Goal: Task Accomplishment & Management: Manage account settings

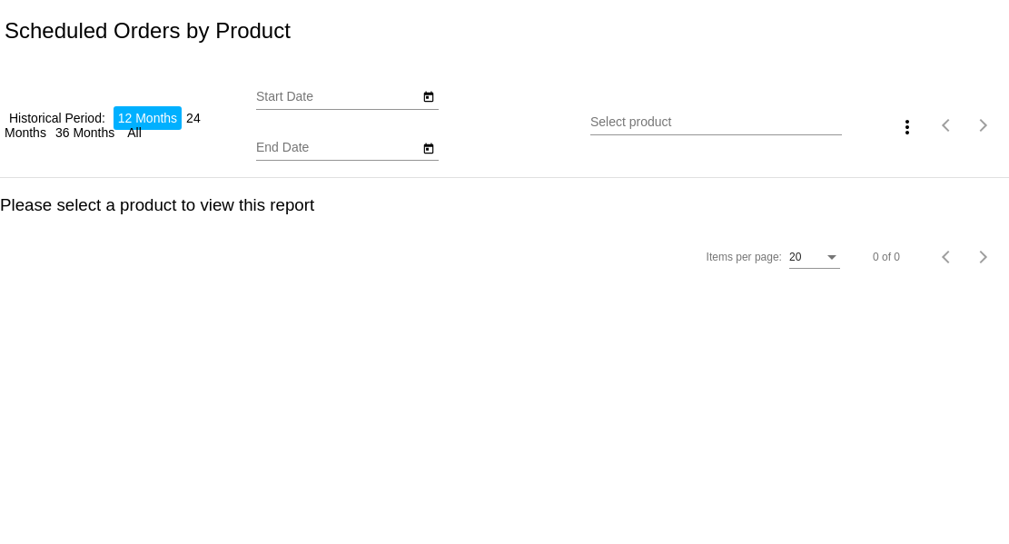
type input "[DATE]"
click at [716, 119] on input "Select product" at bounding box center [716, 122] width 252 height 15
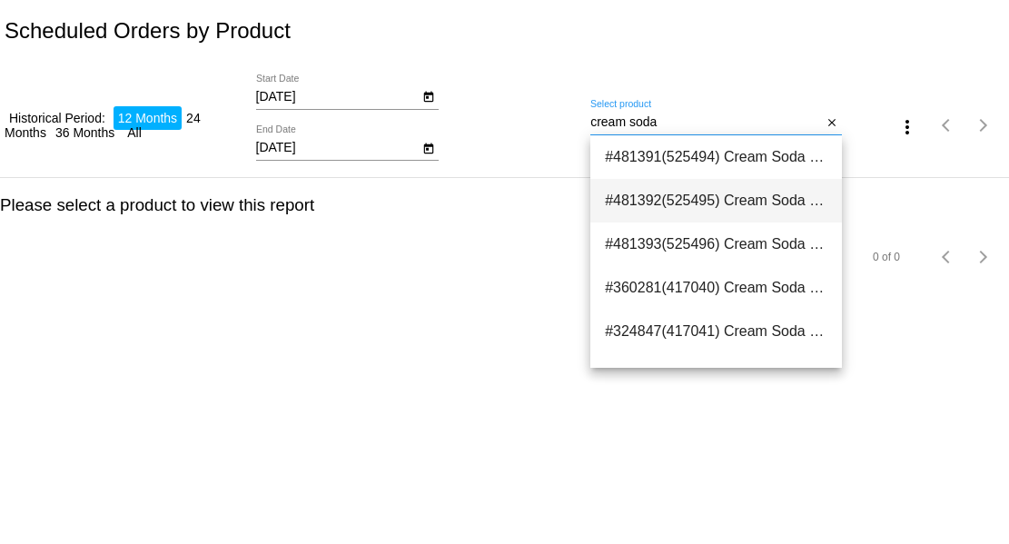
click at [754, 190] on span "#481392(525495) Cream Soda - Summer Batch - 16oz Bottle (Size: 16oz Bottle) 7.50" at bounding box center [716, 201] width 223 height 44
type input "Cream Soda - Summer Batch - 16oz Bottle (Size: 16oz Bottle)"
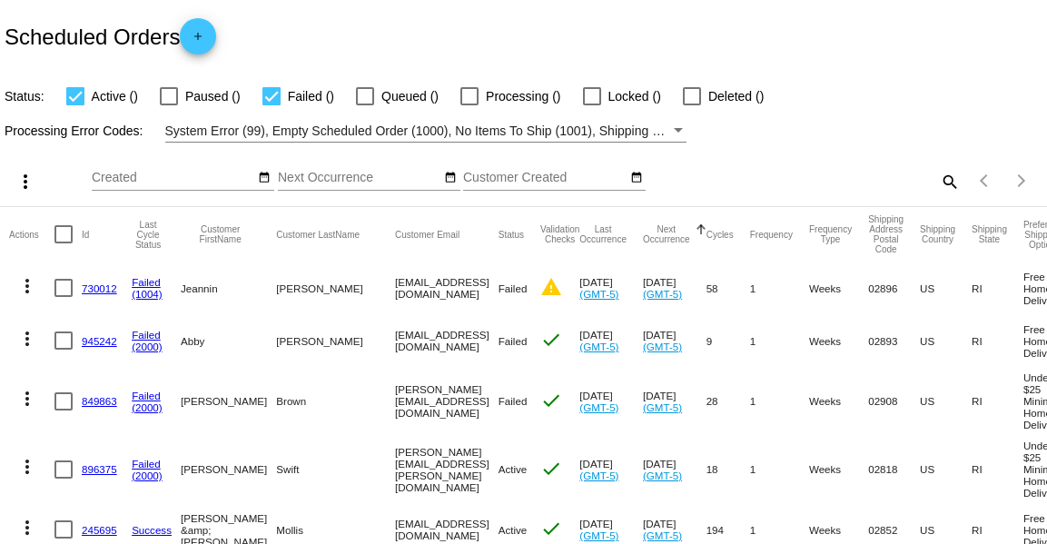
click at [947, 182] on mat-icon "search" at bounding box center [949, 181] width 22 height 28
click at [881, 179] on input "Search" at bounding box center [829, 178] width 261 height 15
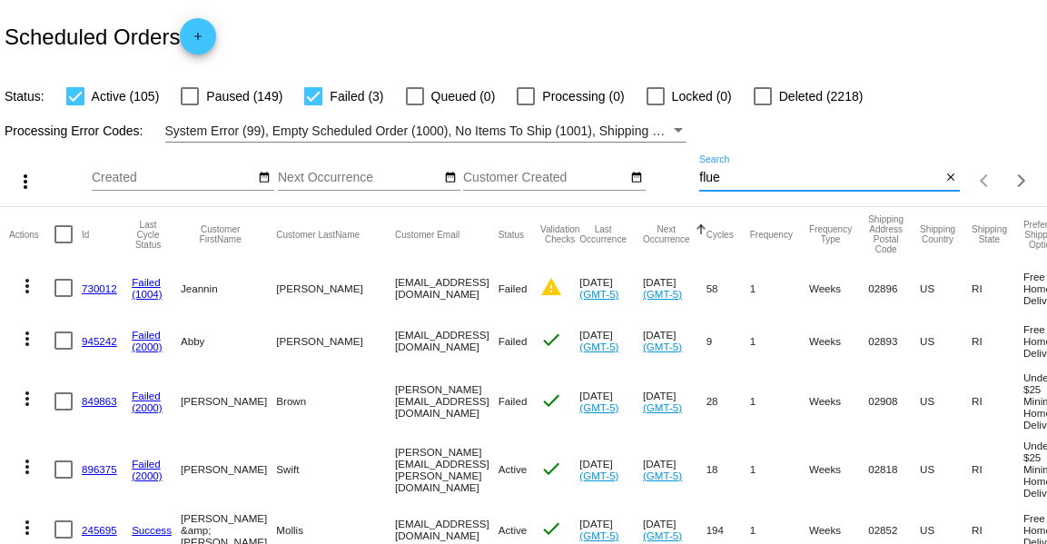
type input "fluer"
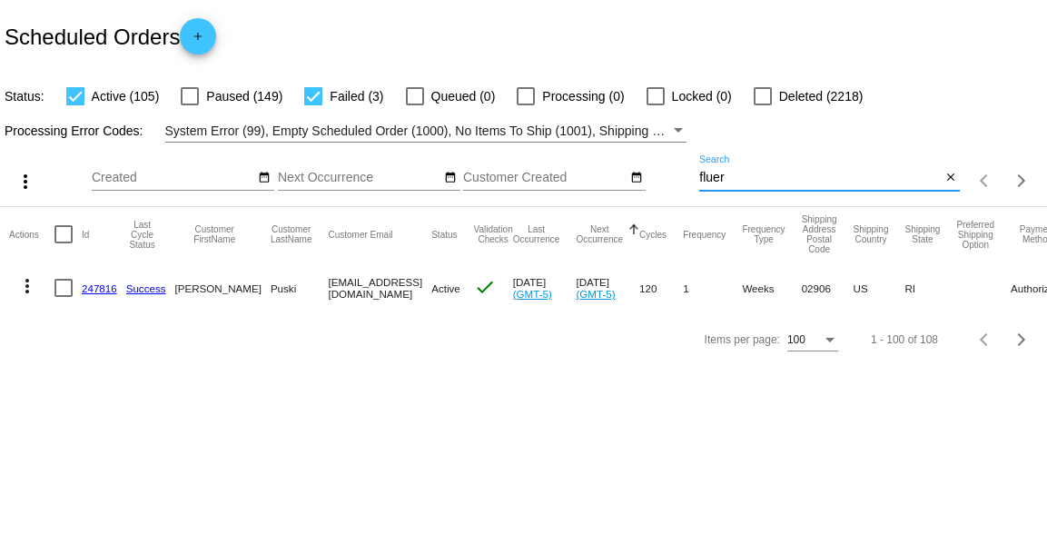
click at [98, 289] on link "247816" at bounding box center [99, 288] width 35 height 12
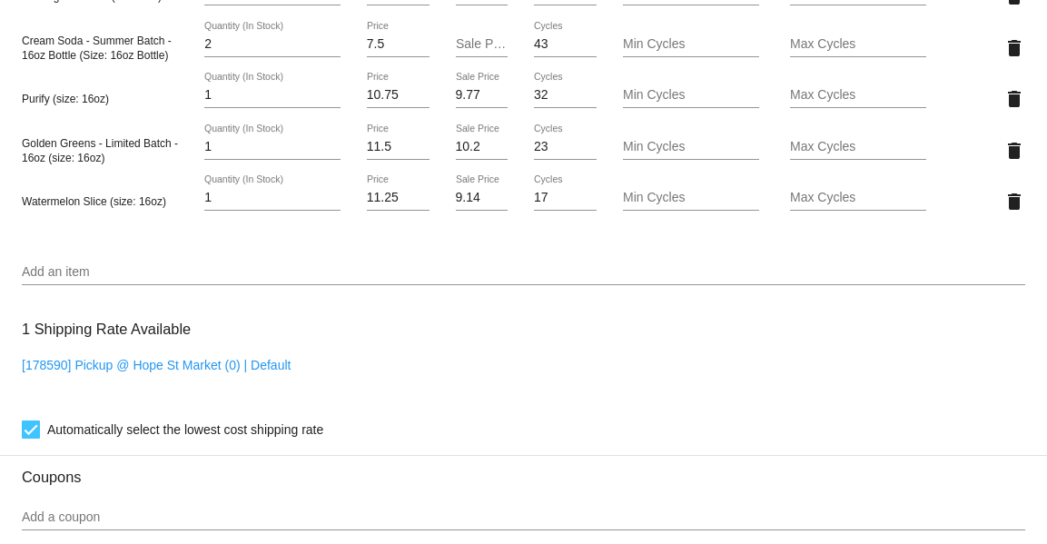
scroll to position [1397, 0]
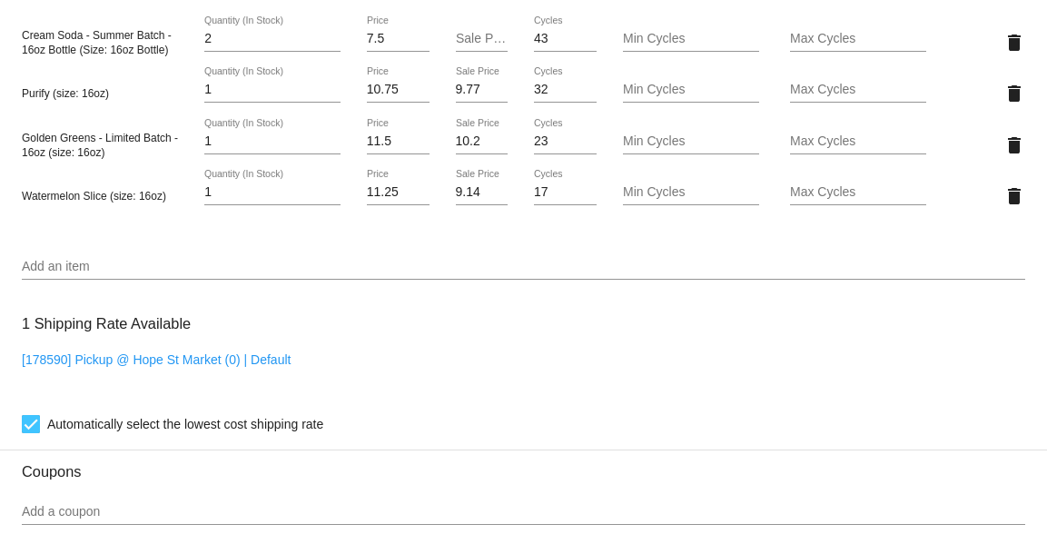
click at [480, 262] on input "Add an item" at bounding box center [524, 267] width 1004 height 15
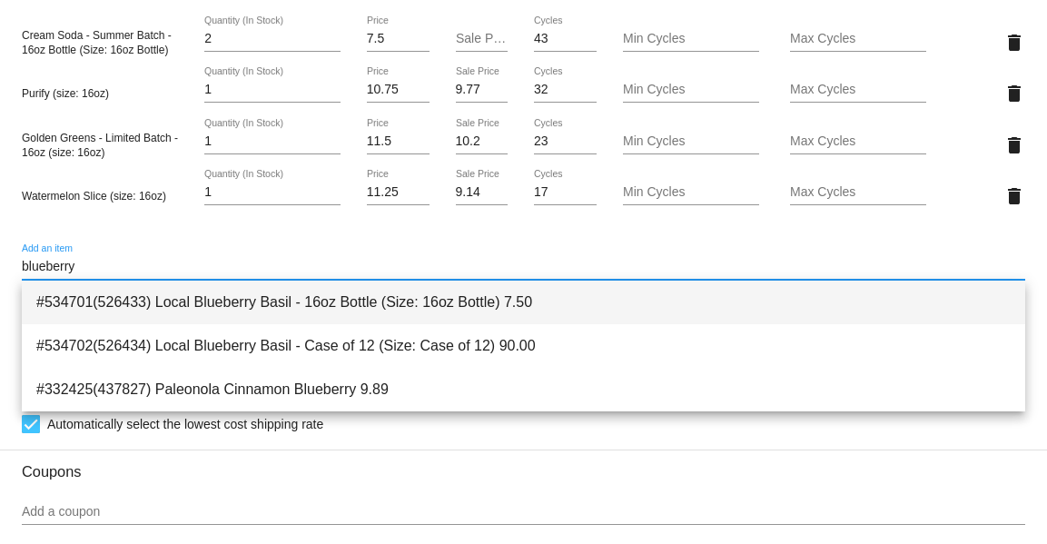
type input "blueberry"
click at [452, 316] on span "#534701(526433) Local Blueberry Basil - 16oz Bottle (Size: 16oz Bottle) 7.50" at bounding box center [523, 303] width 975 height 44
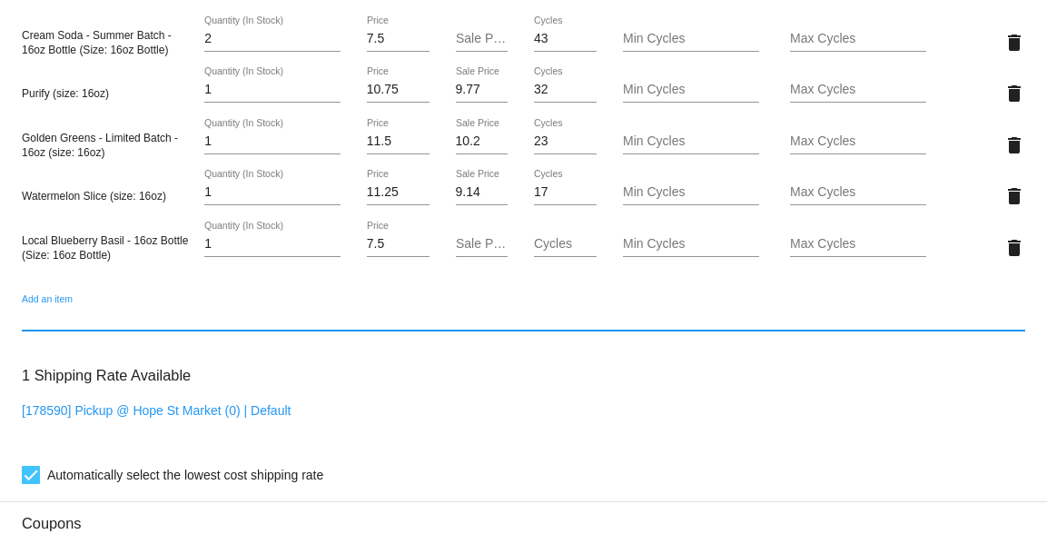
type input "2"
click at [333, 241] on input "2" at bounding box center [272, 244] width 136 height 15
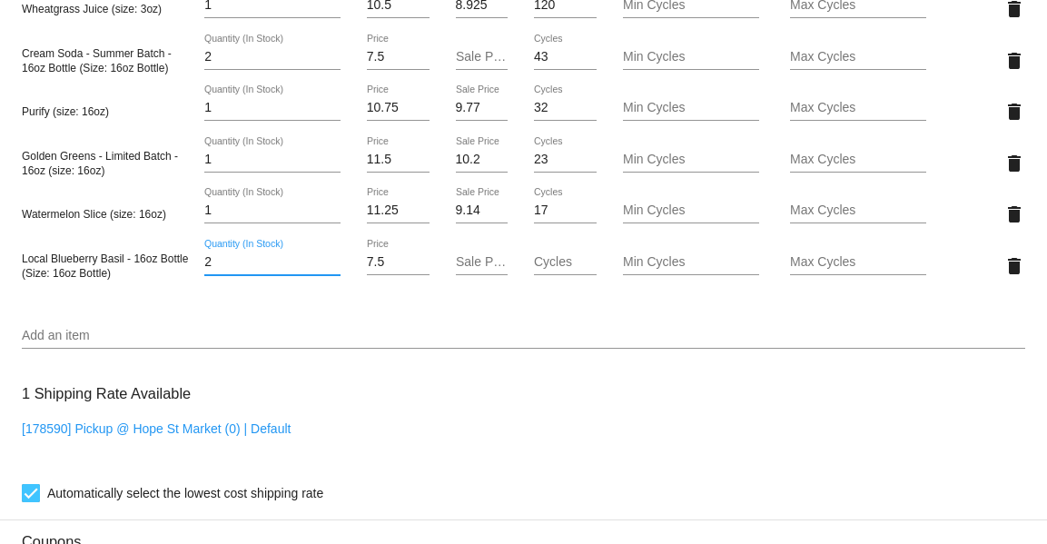
scroll to position [1377, 0]
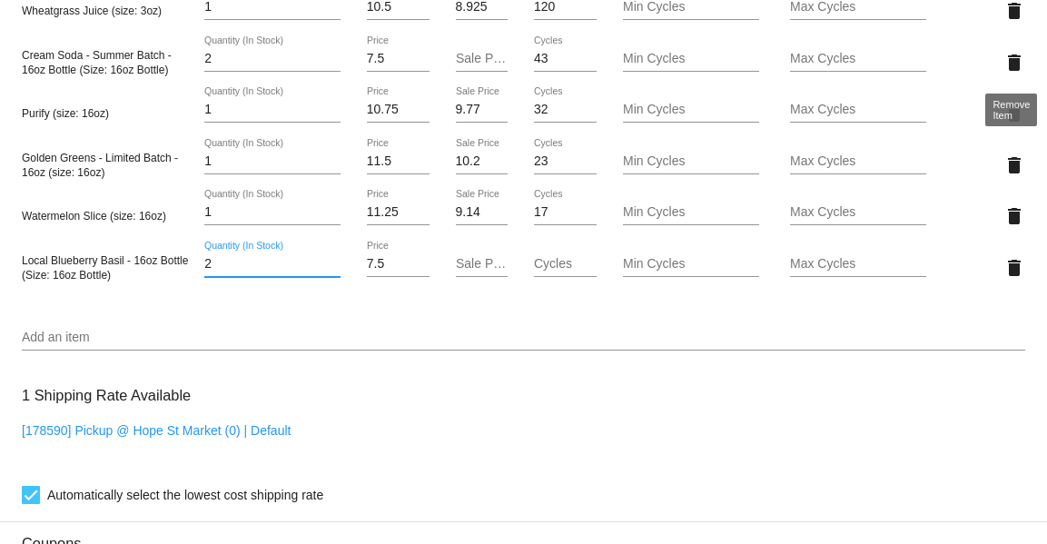
click at [1013, 58] on mat-icon "delete" at bounding box center [1015, 63] width 22 height 22
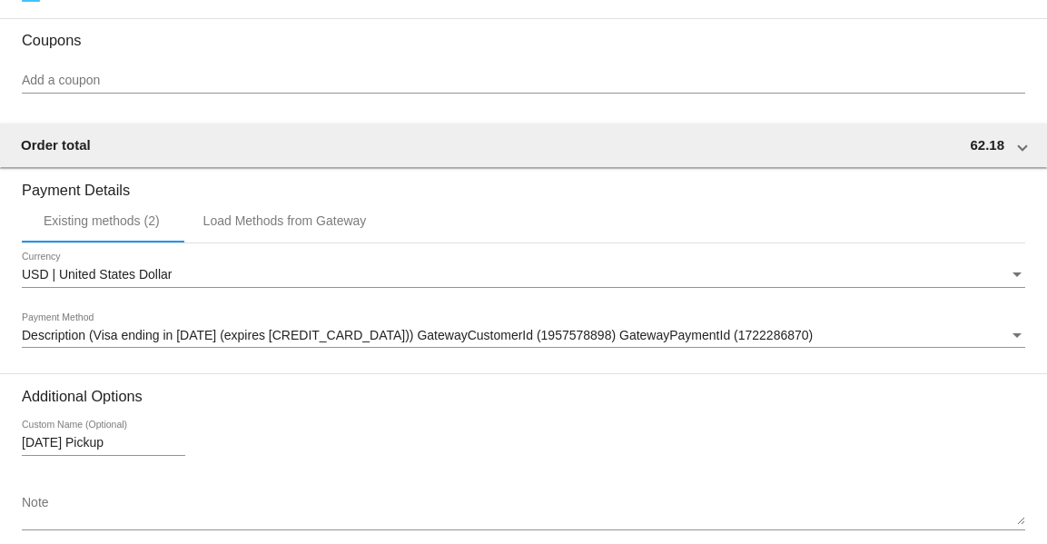
scroll to position [1915, 0]
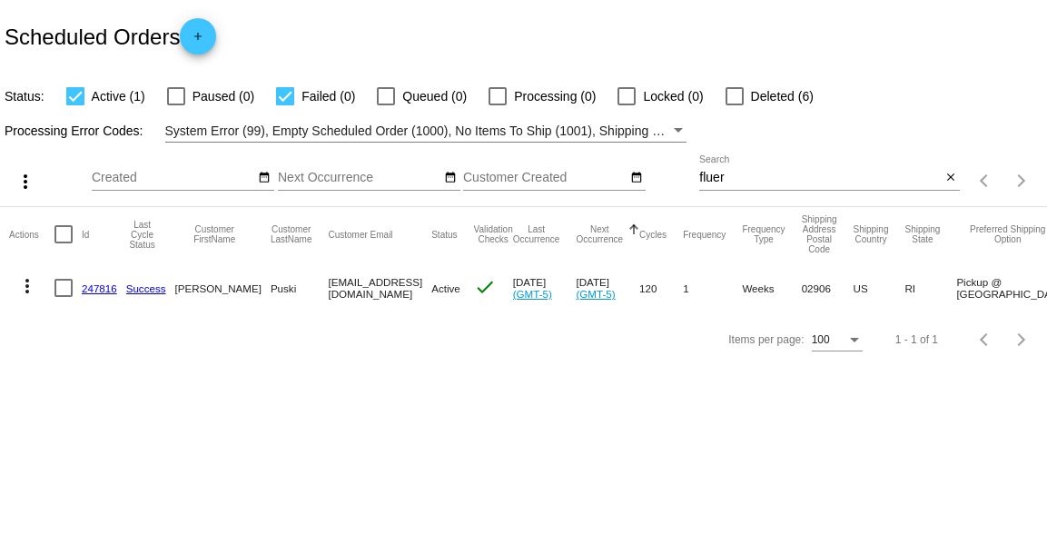
click at [752, 177] on input "fluer" at bounding box center [820, 178] width 242 height 15
type input "catty"
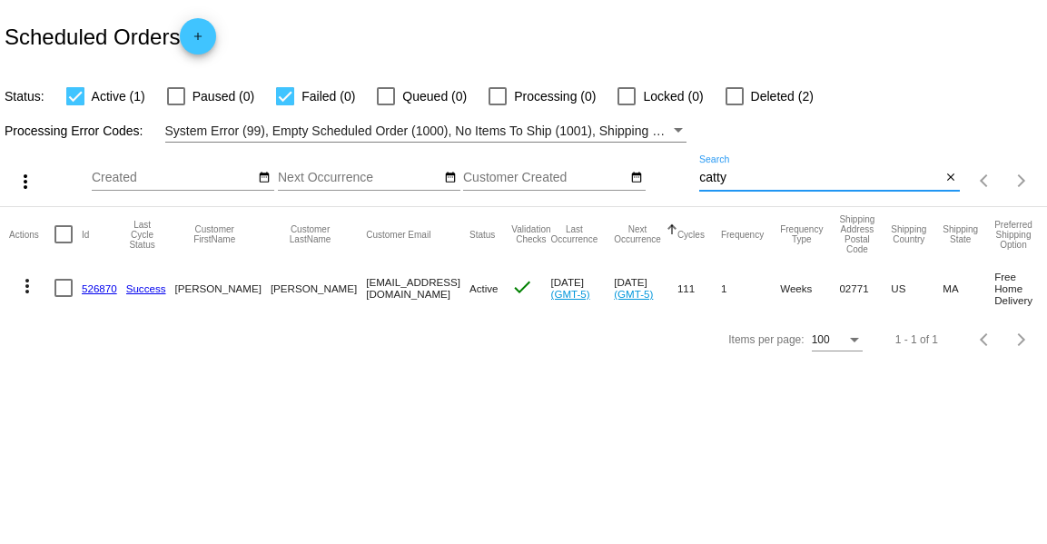
click at [88, 285] on link "526870" at bounding box center [99, 288] width 35 height 12
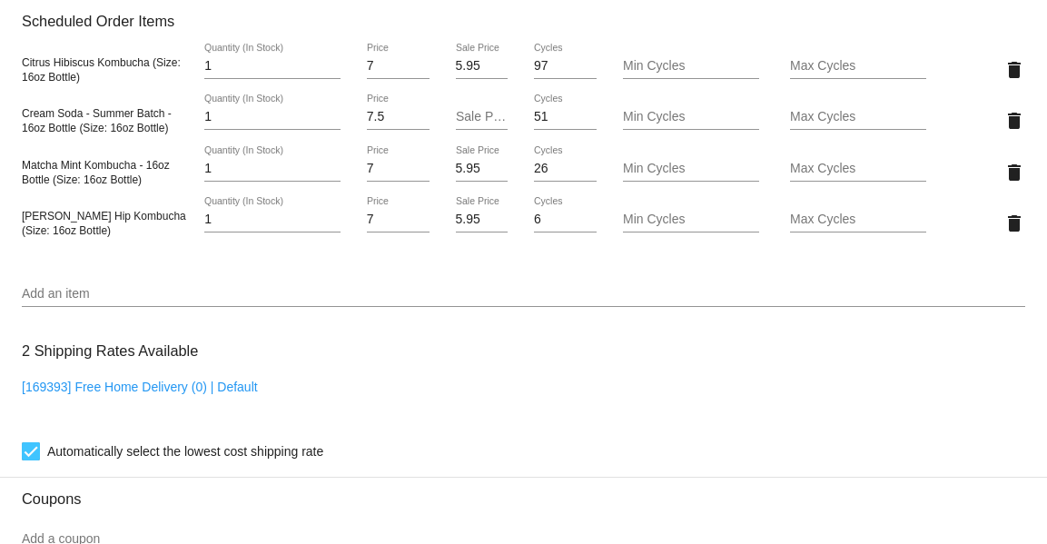
scroll to position [1277, 0]
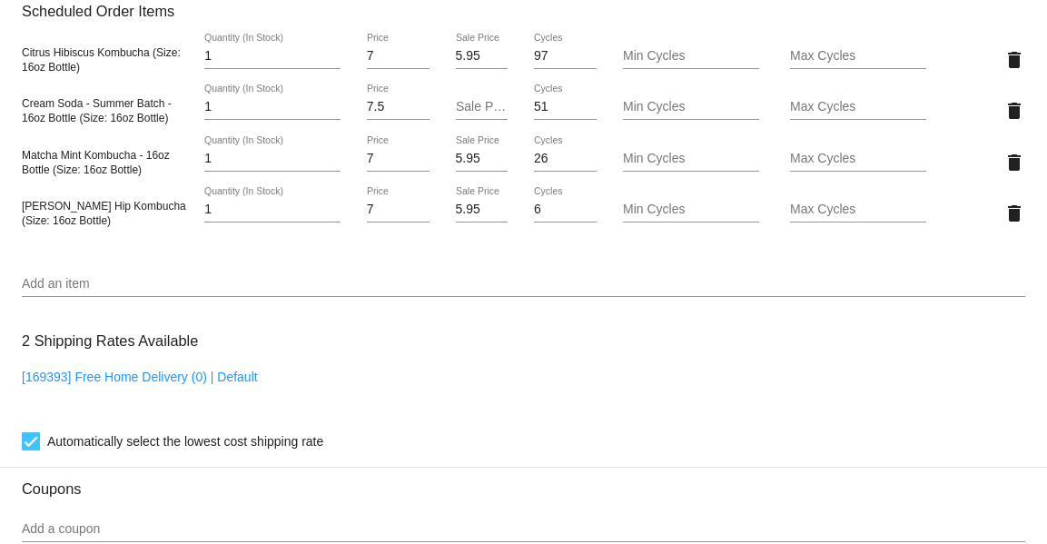
click at [221, 282] on input "Add an item" at bounding box center [524, 284] width 1004 height 15
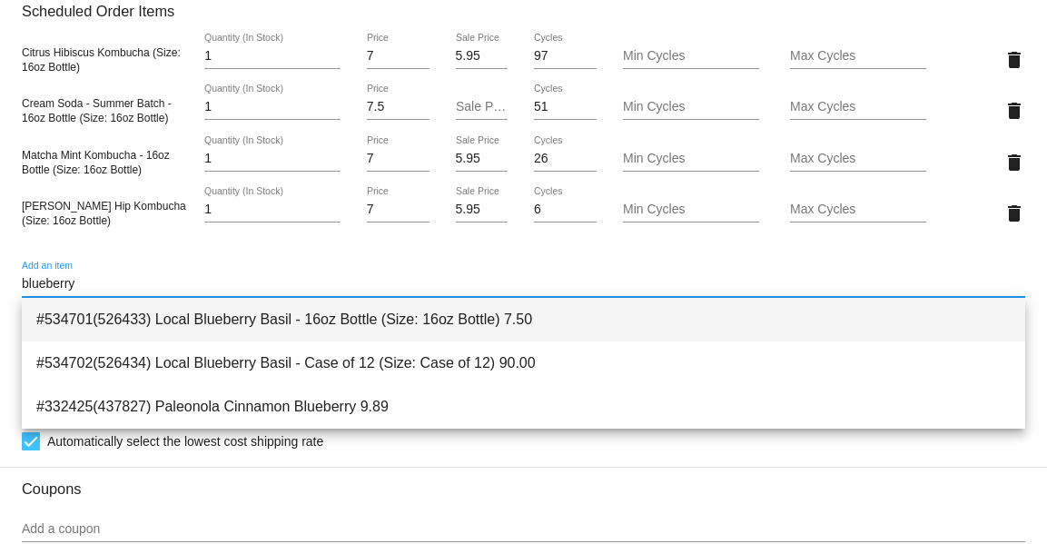
type input "blueberry"
click at [224, 322] on span "#534701(526433) Local Blueberry Basil - 16oz Bottle (Size: 16oz Bottle) 7.50" at bounding box center [523, 320] width 975 height 44
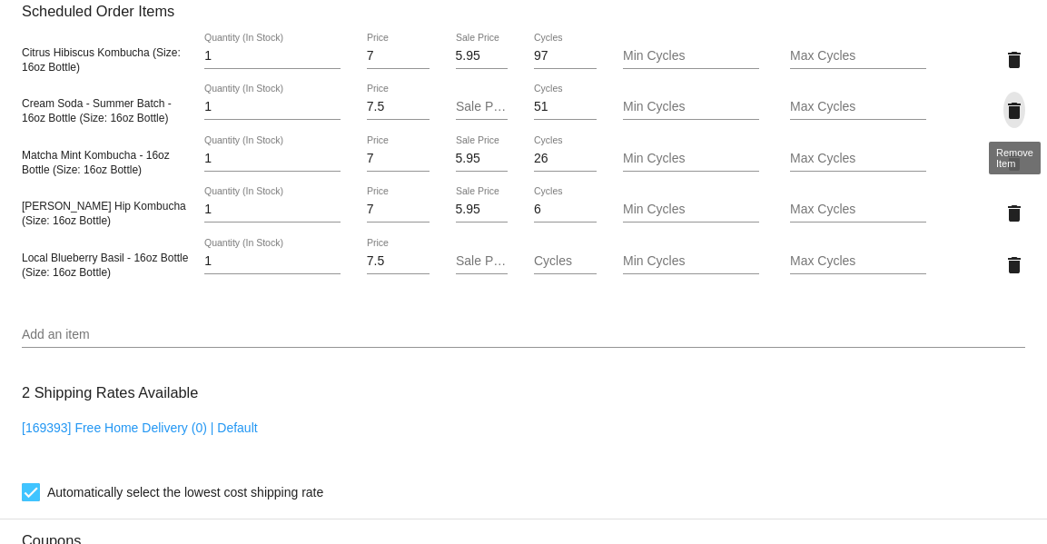
click at [1017, 108] on mat-icon "delete" at bounding box center [1015, 111] width 22 height 22
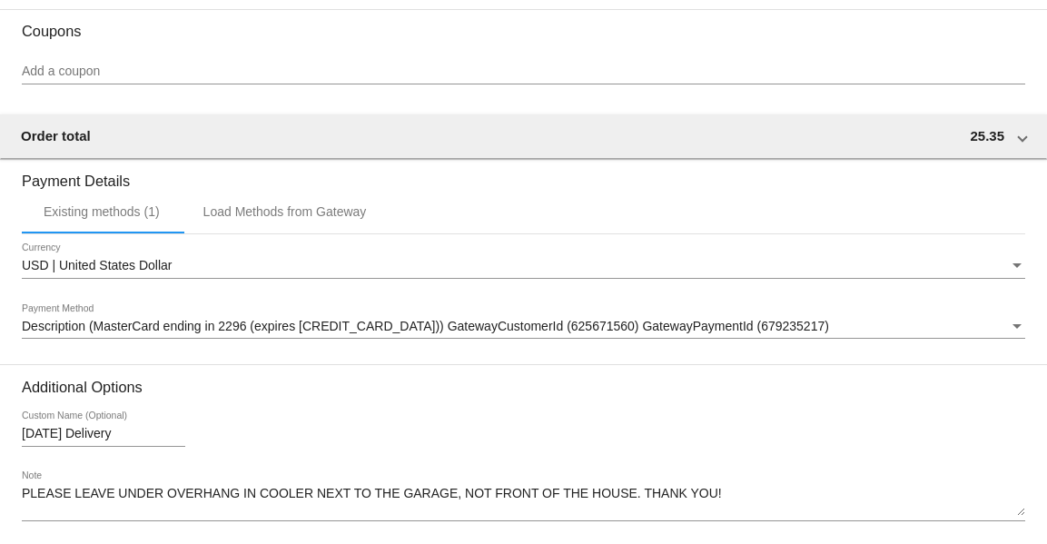
scroll to position [1812, 0]
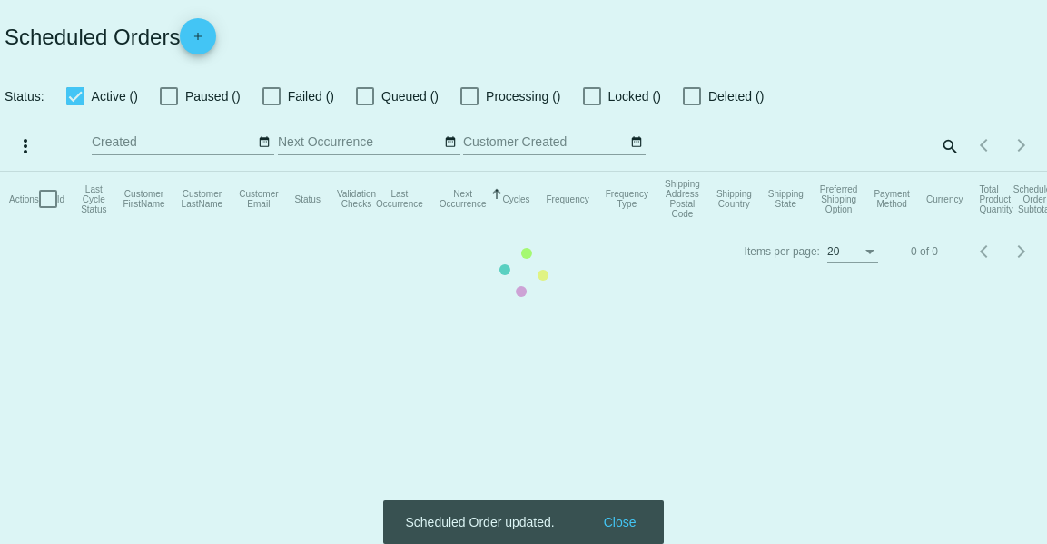
checkbox input "true"
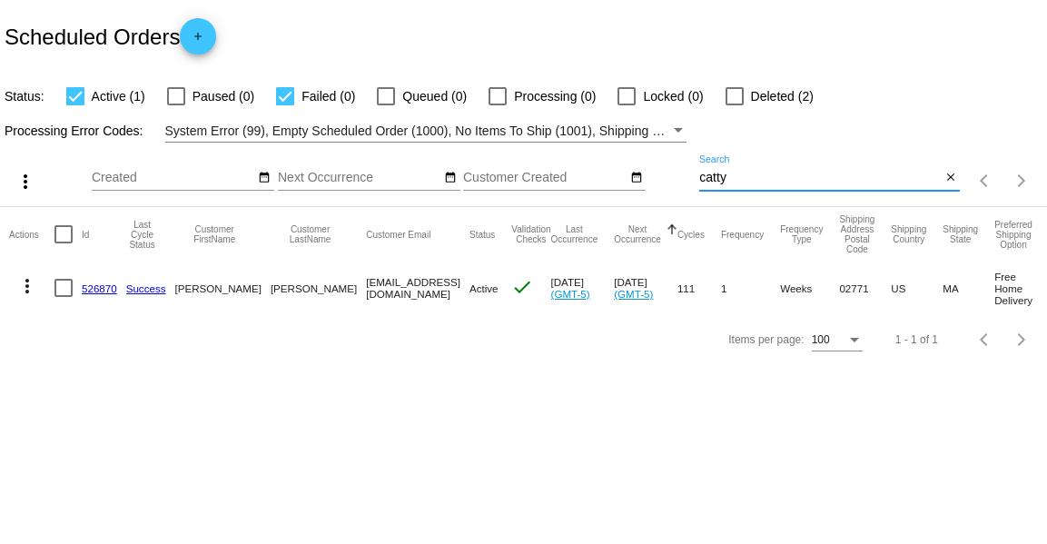
click at [751, 178] on input "catty" at bounding box center [820, 178] width 242 height 15
type input "amy"
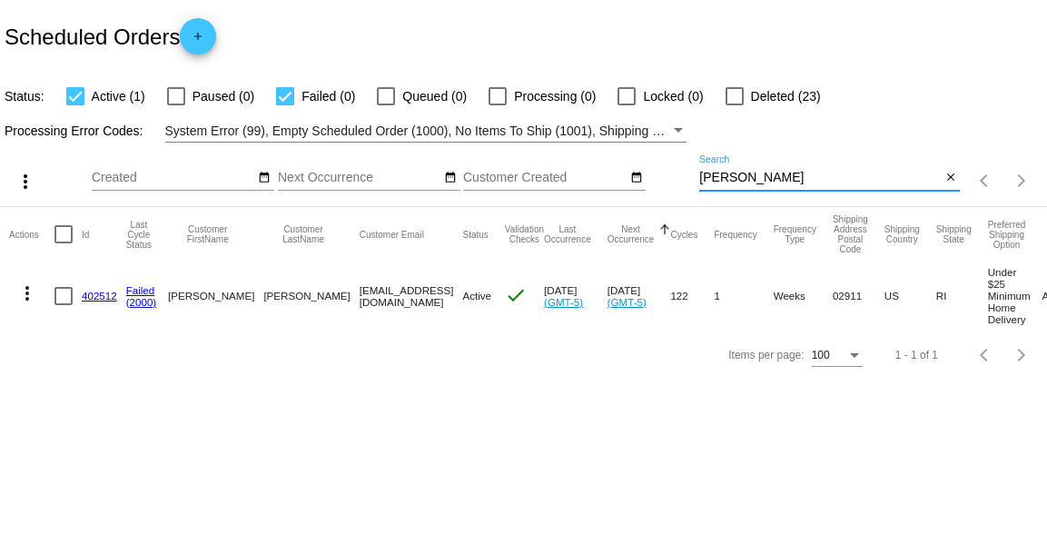
click at [90, 301] on link "402512" at bounding box center [99, 296] width 35 height 12
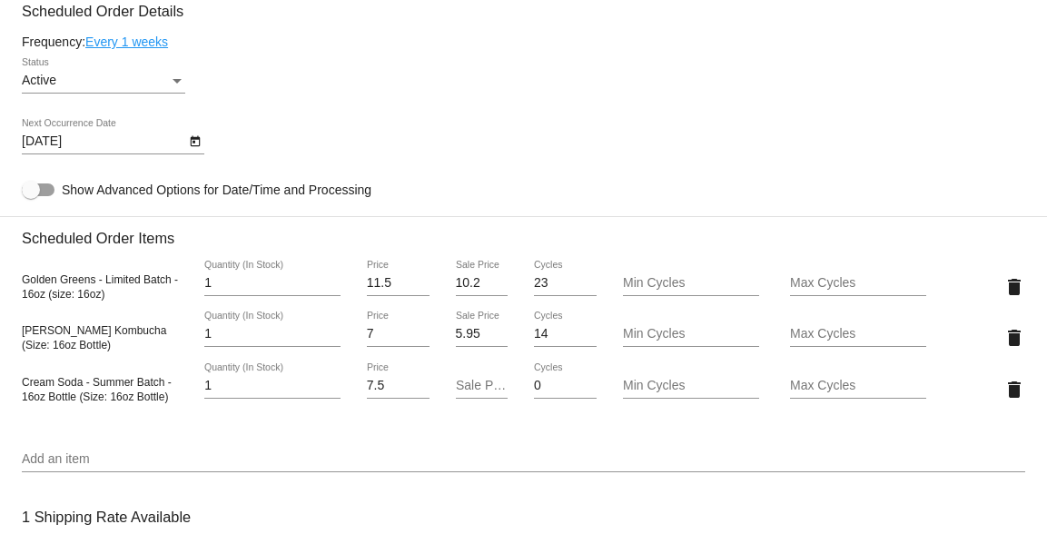
scroll to position [1091, 0]
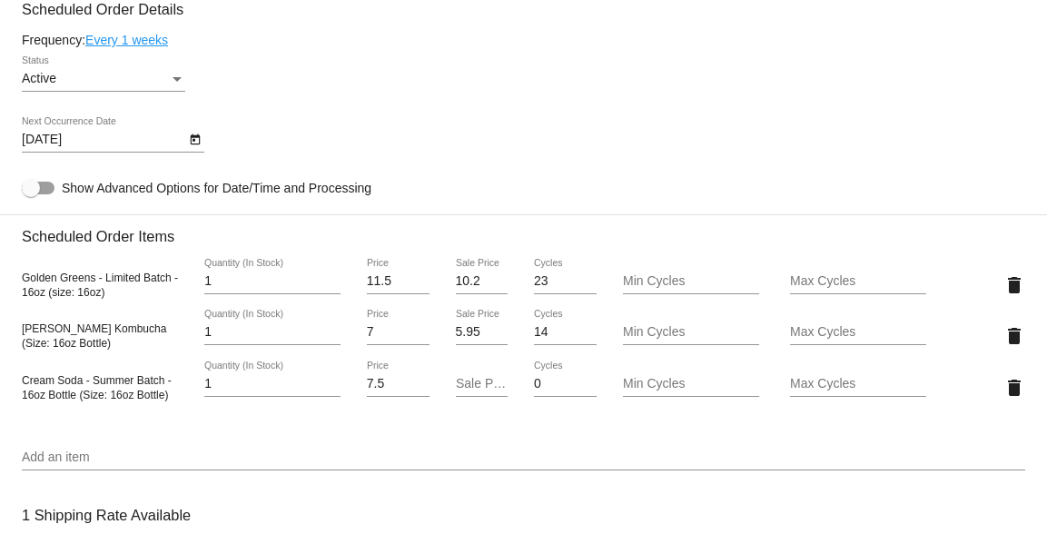
click at [227, 460] on input "Add an item" at bounding box center [524, 458] width 1004 height 15
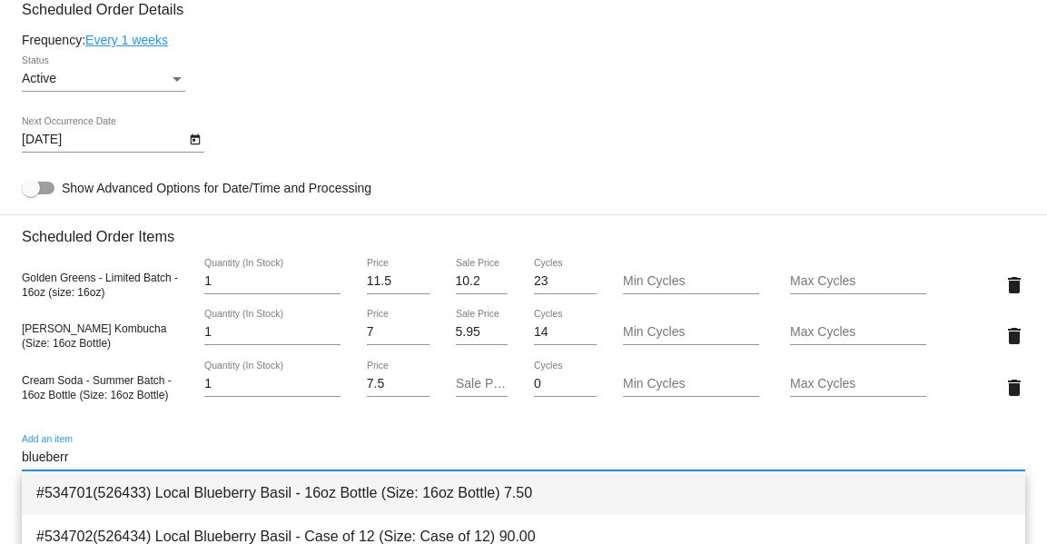
type input "blueberr"
click at [312, 499] on span "#534701(526433) Local Blueberry Basil - 16oz Bottle (Size: 16oz Bottle) 7.50" at bounding box center [523, 493] width 975 height 44
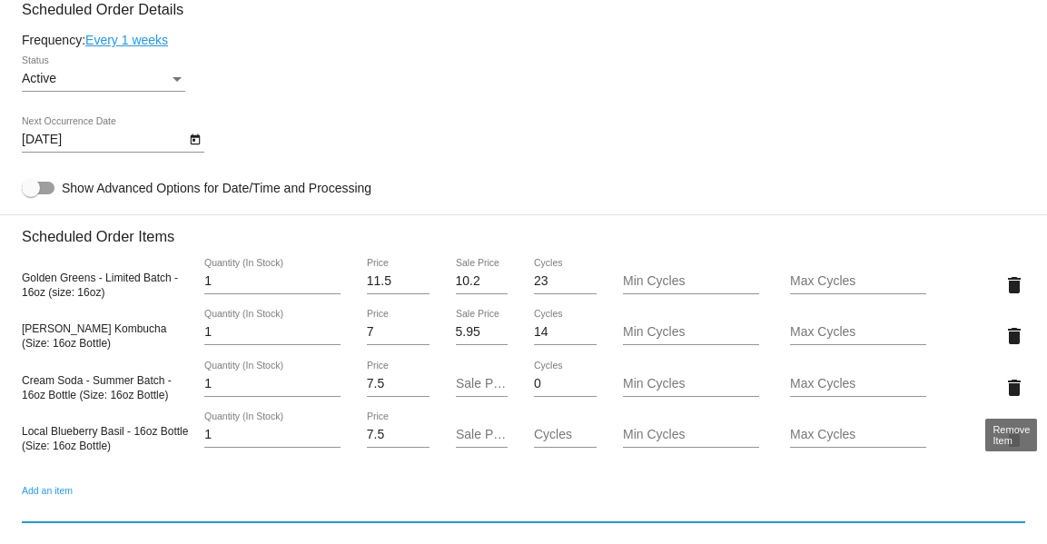
click at [1011, 385] on mat-icon "delete" at bounding box center [1015, 388] width 22 height 22
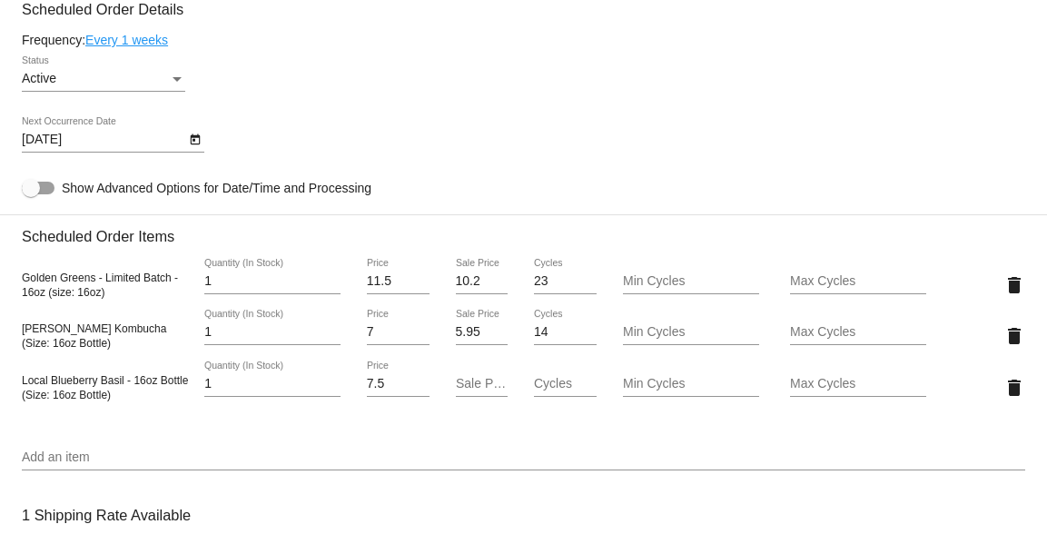
scroll to position [1800, 0]
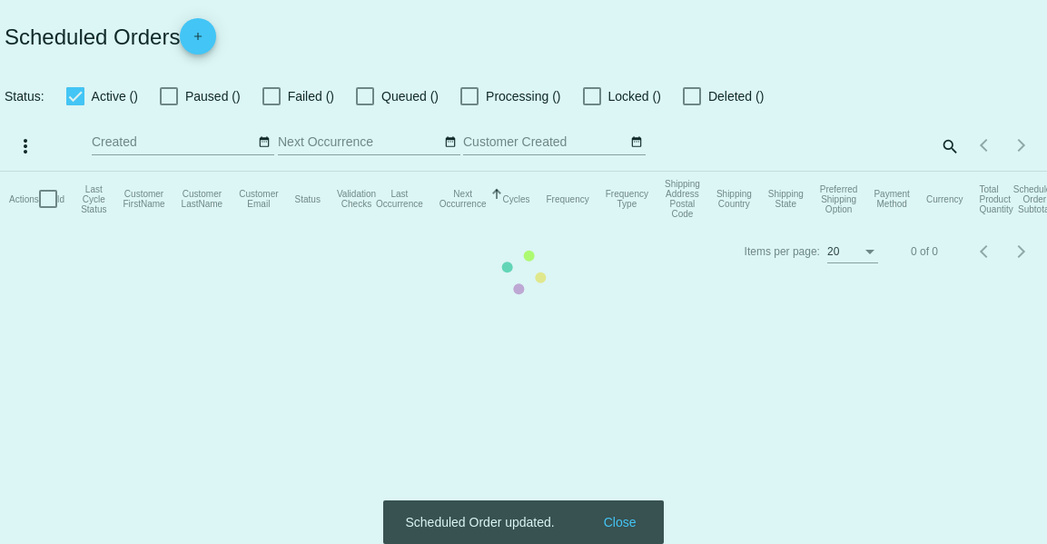
checkbox input "true"
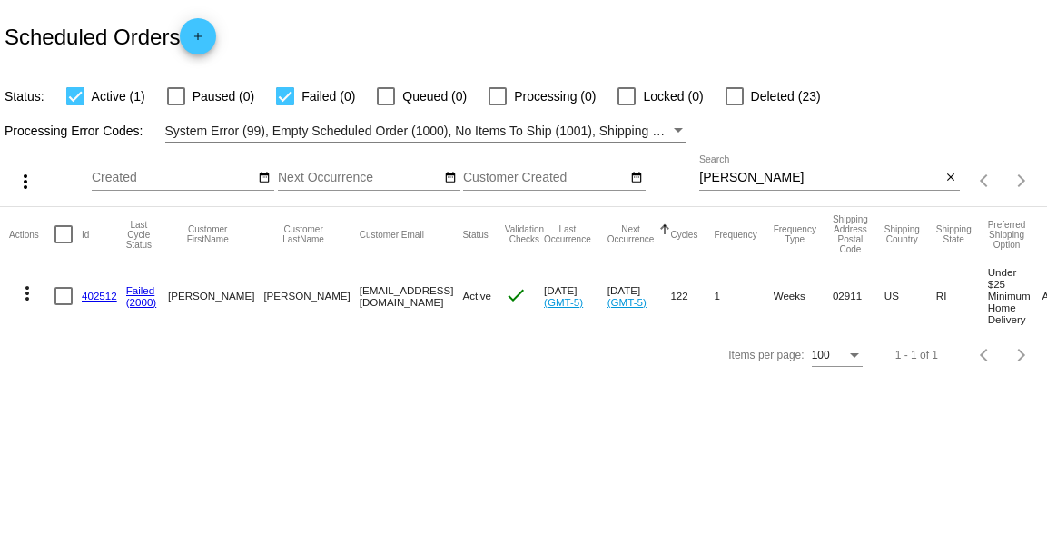
click at [780, 173] on input "amy" at bounding box center [820, 178] width 242 height 15
type input "hool"
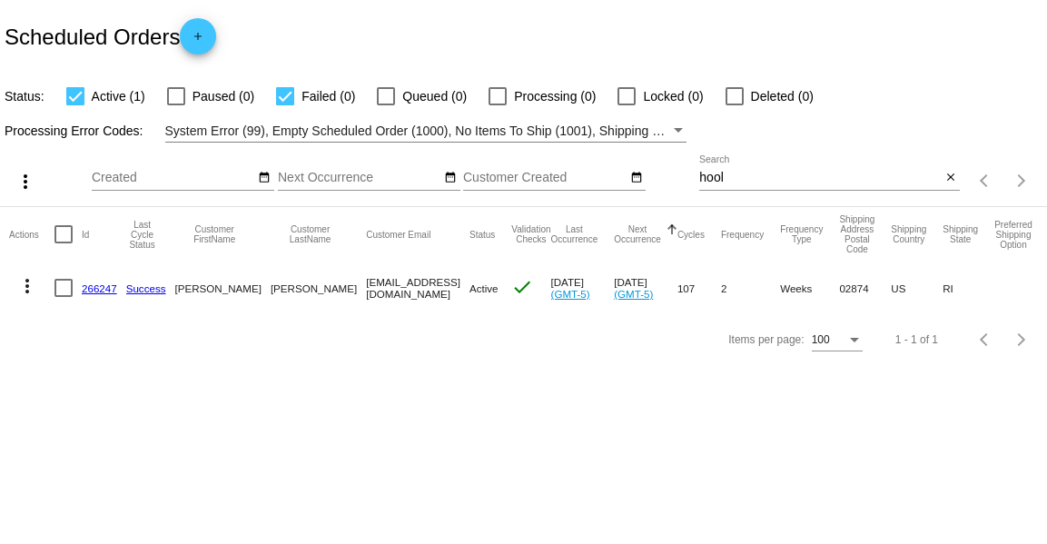
click at [104, 286] on link "266247" at bounding box center [99, 288] width 35 height 12
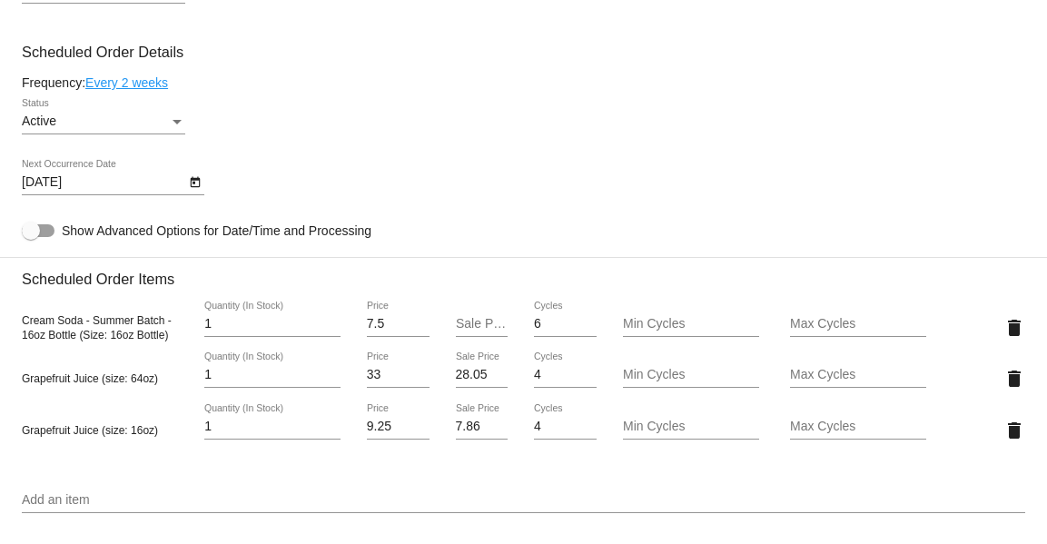
scroll to position [1011, 0]
click at [417, 501] on input "Add an item" at bounding box center [524, 498] width 1004 height 15
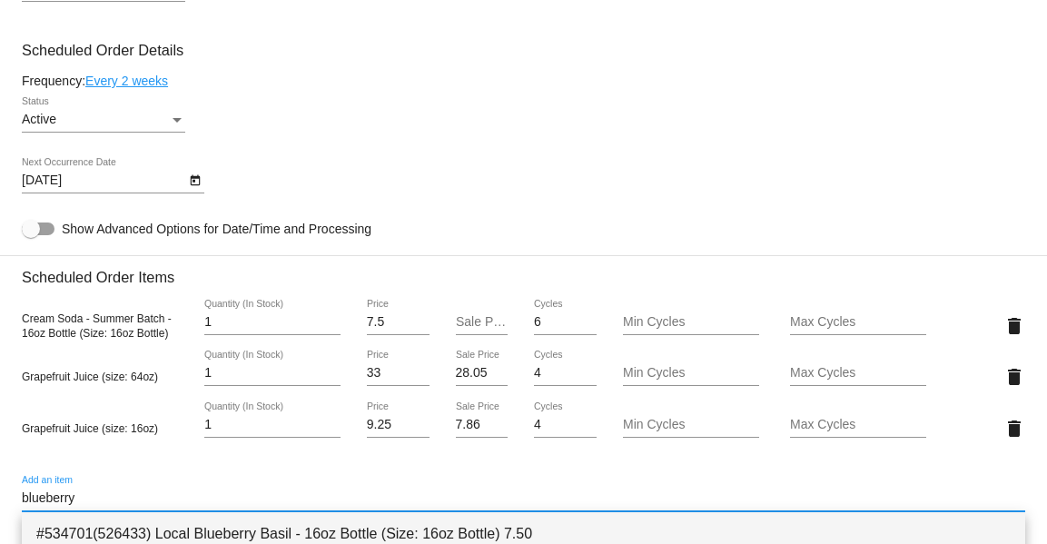
type input "blueberry"
click at [435, 538] on span "#534701(526433) Local Blueberry Basil - 16oz Bottle (Size: 16oz Bottle) 7.50" at bounding box center [523, 534] width 975 height 44
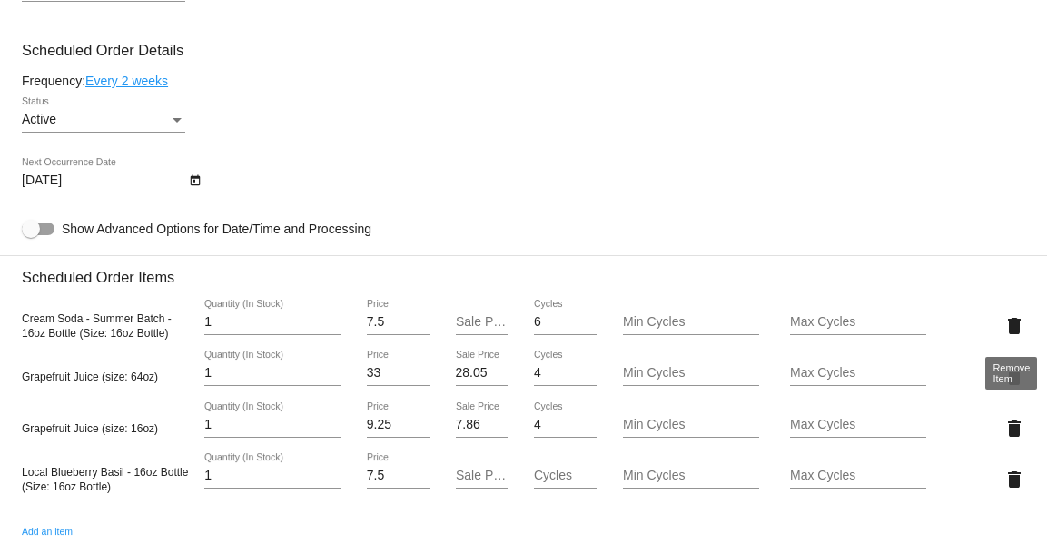
click at [1013, 325] on mat-icon "delete" at bounding box center [1015, 326] width 22 height 22
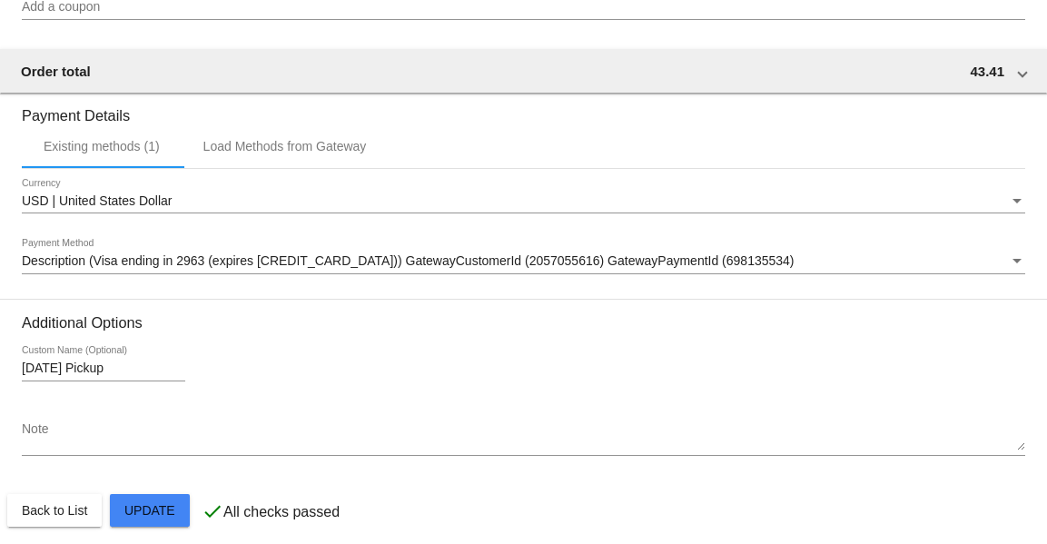
scroll to position [1761, 0]
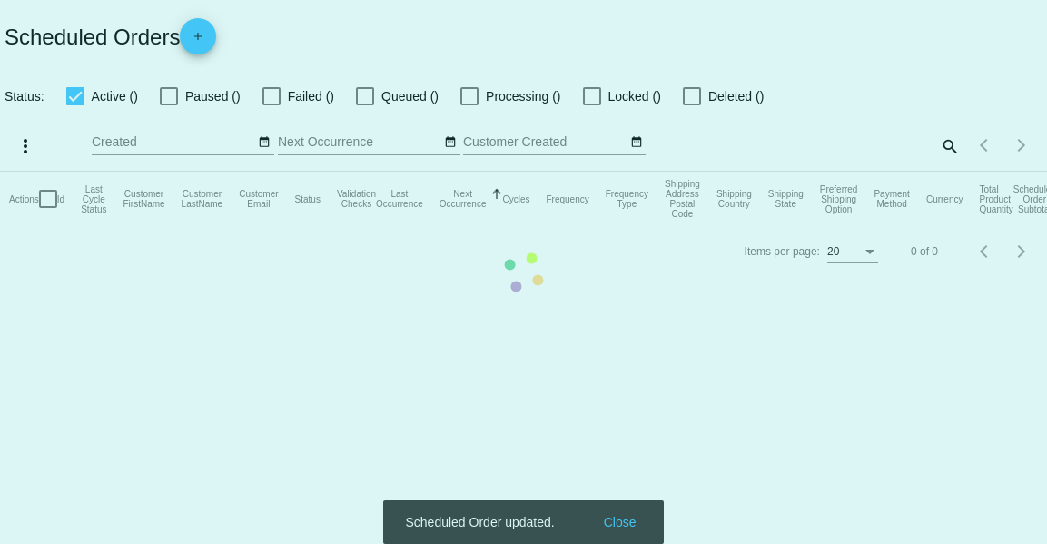
checkbox input "true"
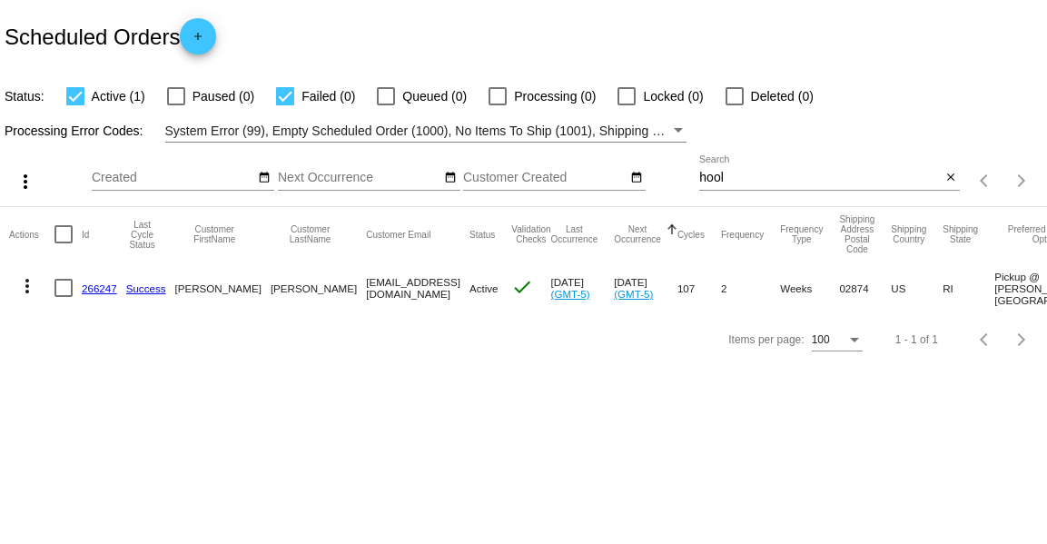
click at [758, 176] on input "hool" at bounding box center [820, 178] width 242 height 15
type input "125"
click at [99, 288] on link "280493" at bounding box center [99, 288] width 35 height 12
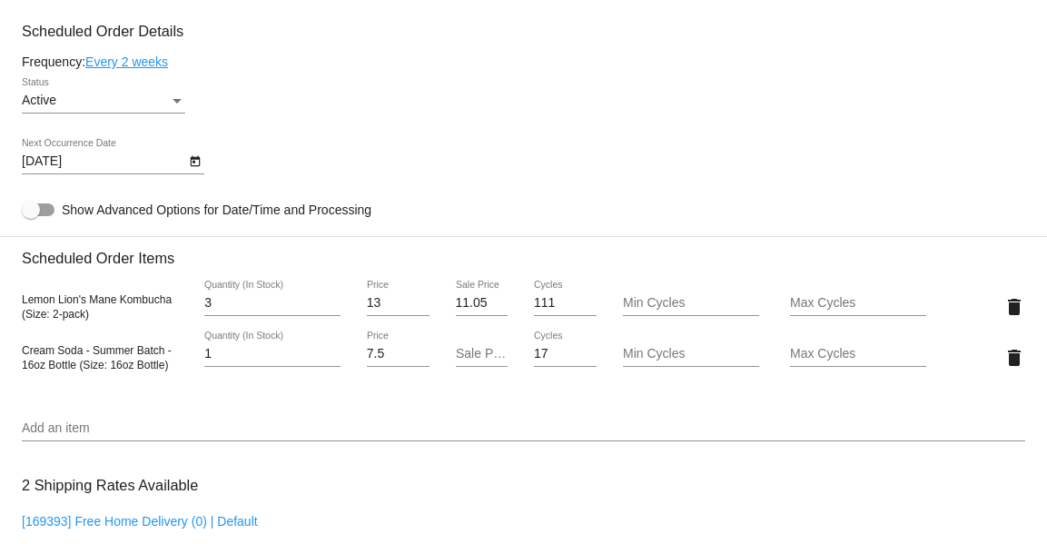
scroll to position [1045, 0]
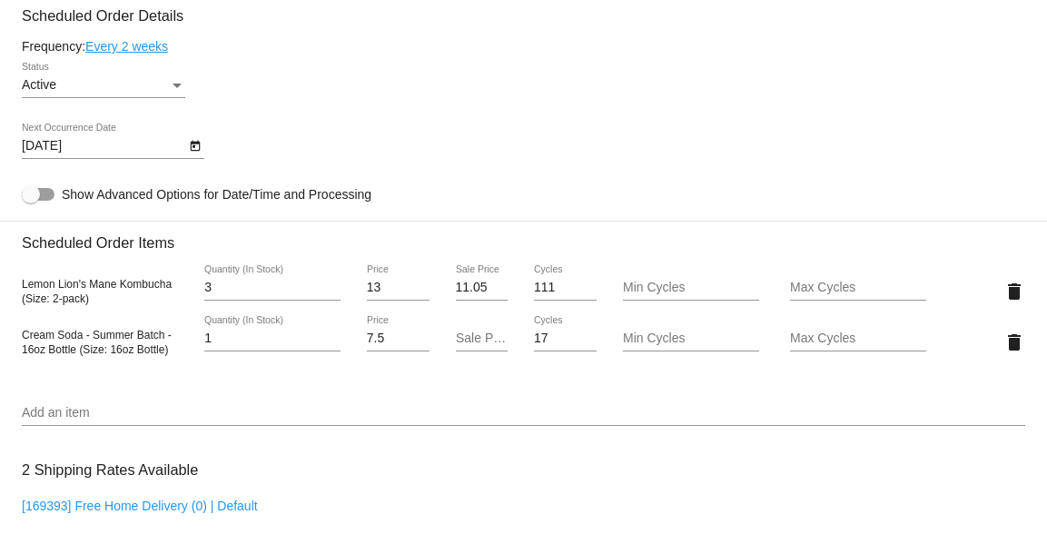
click at [153, 419] on input "Add an item" at bounding box center [524, 413] width 1004 height 15
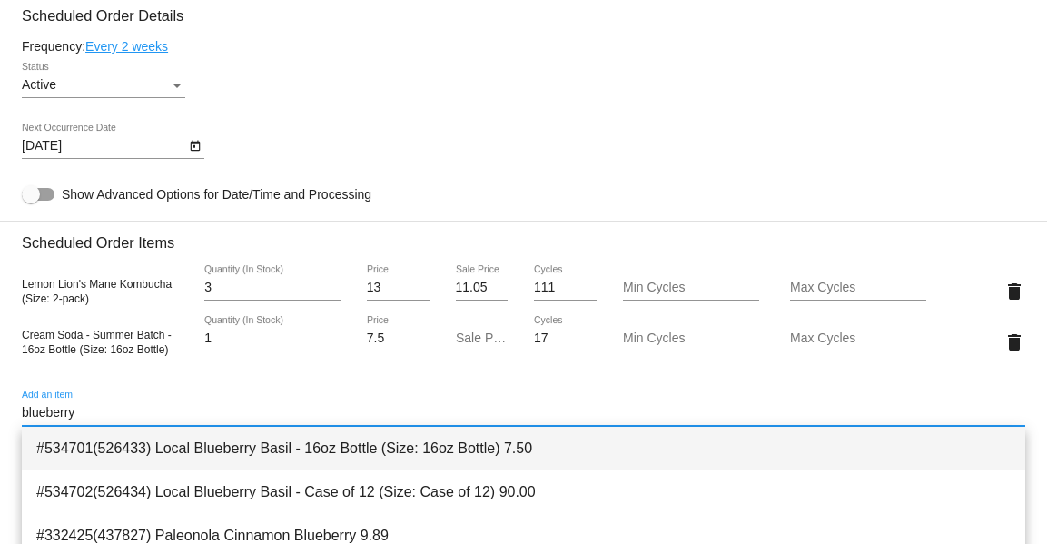
type input "blueberry"
click at [165, 446] on span "#534701(526433) Local Blueberry Basil - 16oz Bottle (Size: 16oz Bottle) 7.50" at bounding box center [523, 449] width 975 height 44
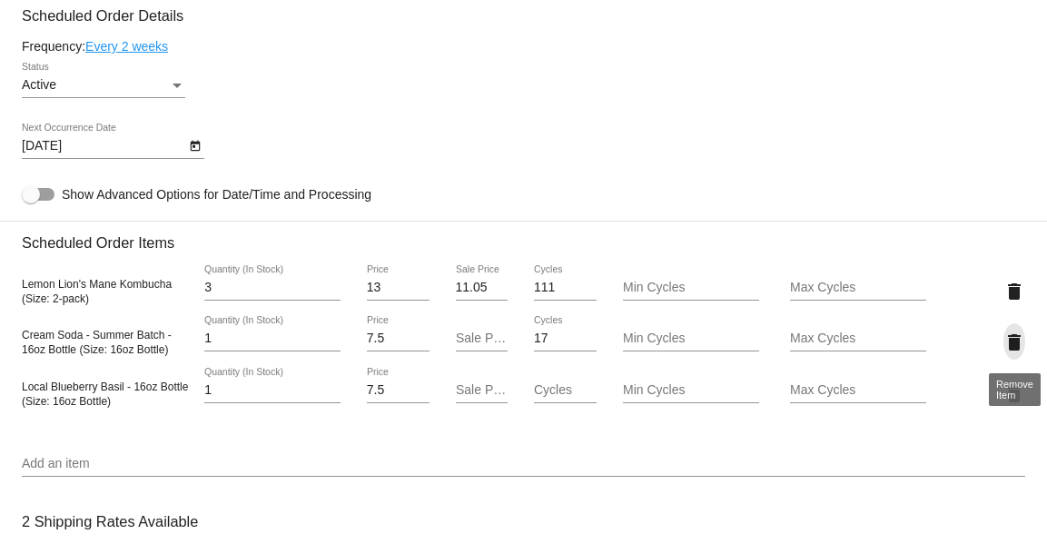
click at [1007, 345] on mat-icon "delete" at bounding box center [1015, 343] width 22 height 22
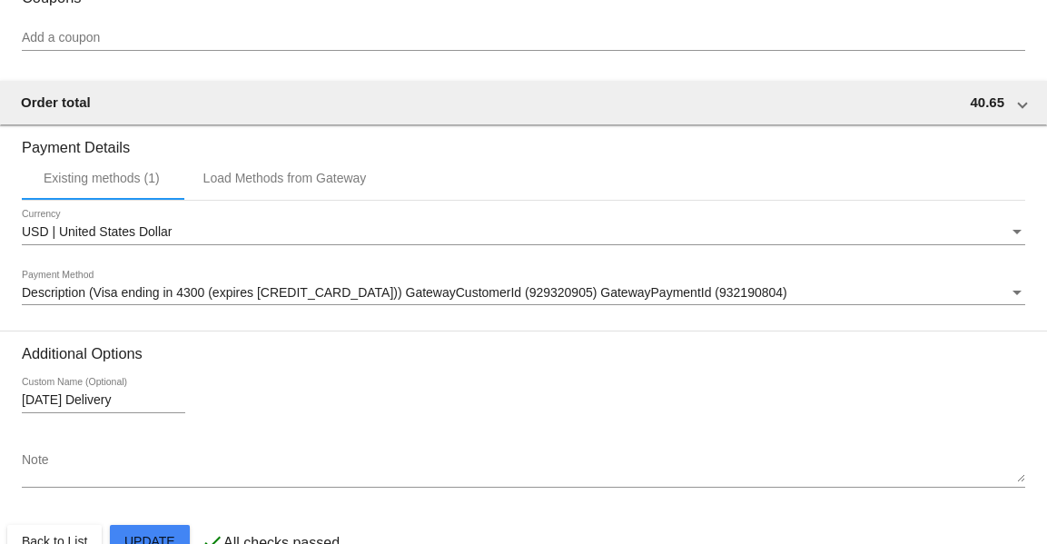
scroll to position [1709, 0]
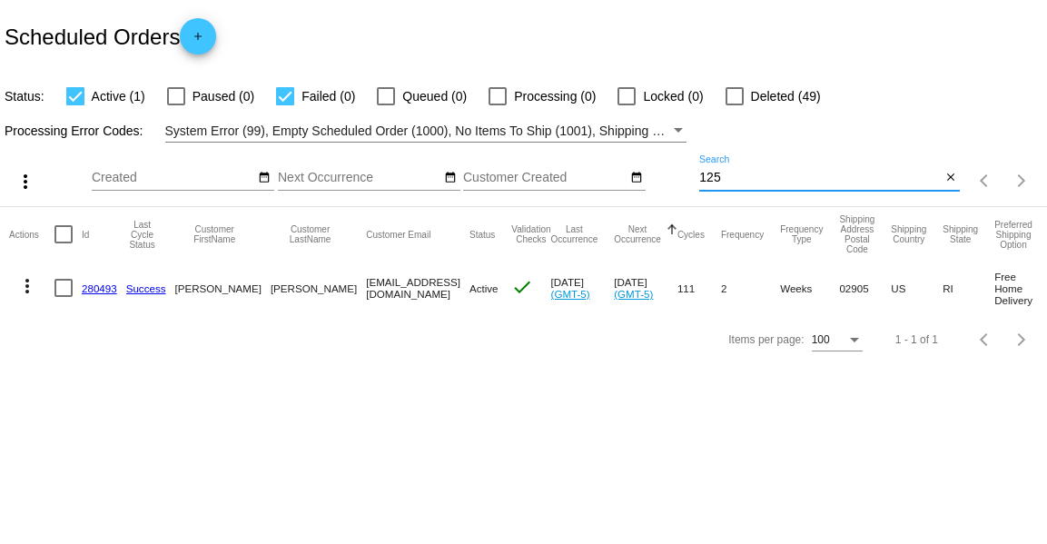
click at [763, 173] on input "125" at bounding box center [820, 178] width 242 height 15
type input "mcgrath"
click at [110, 289] on link "498085" at bounding box center [99, 288] width 35 height 12
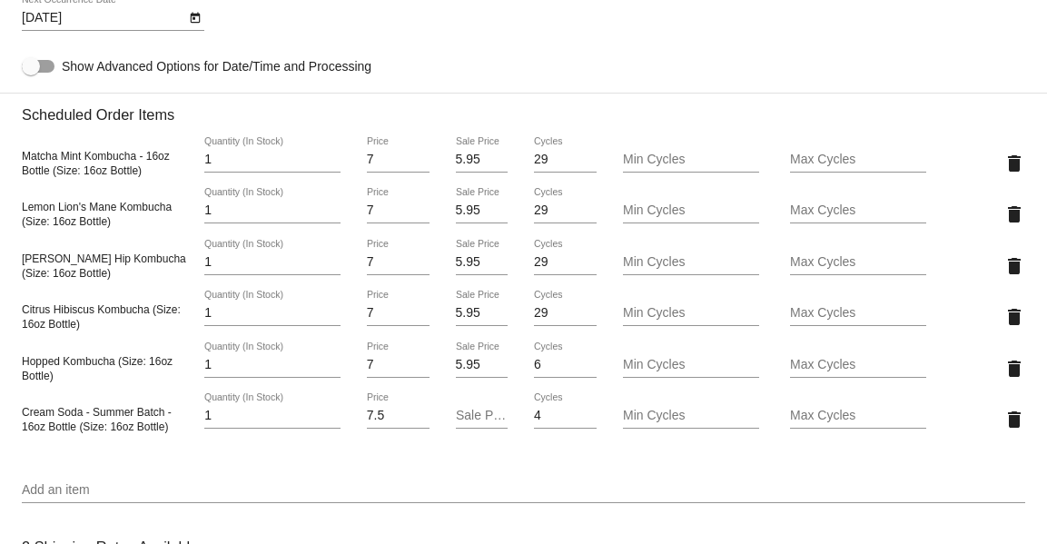
scroll to position [1179, 0]
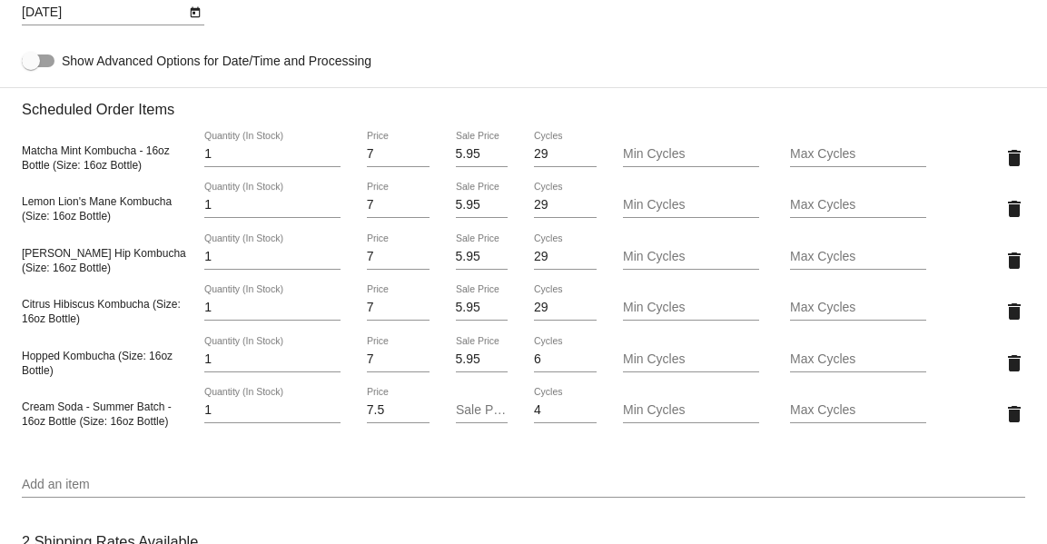
click at [352, 481] on input "Add an item" at bounding box center [524, 485] width 1004 height 15
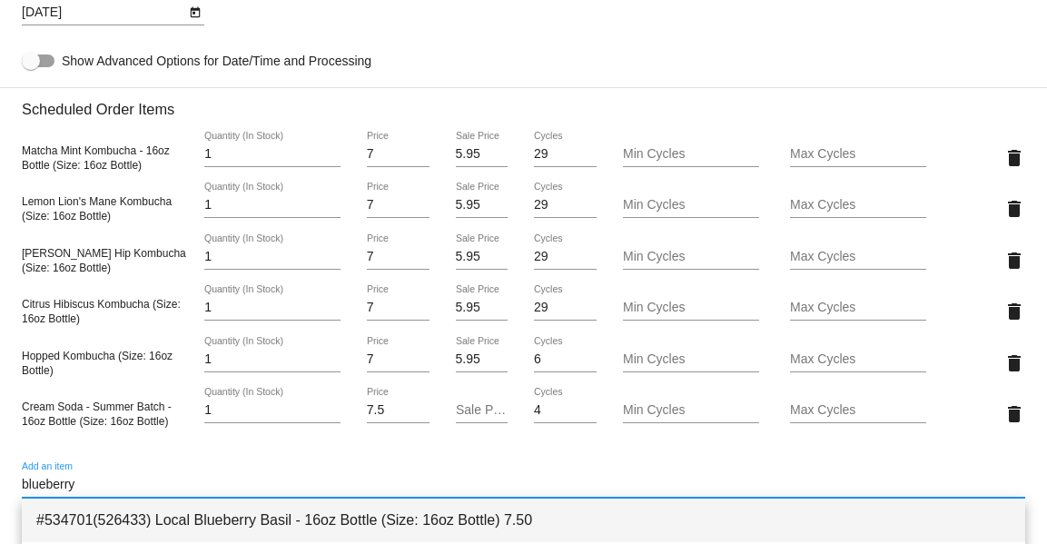
type input "blueberry"
click at [368, 520] on span "#534701(526433) Local Blueberry Basil - 16oz Bottle (Size: 16oz Bottle) 7.50" at bounding box center [523, 521] width 975 height 44
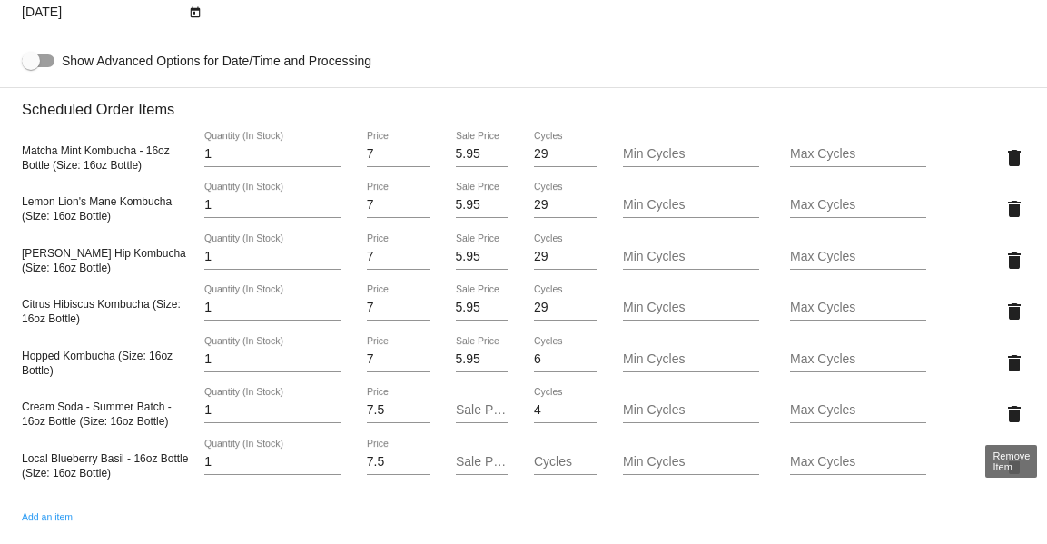
click at [1017, 419] on mat-icon "delete" at bounding box center [1015, 414] width 22 height 22
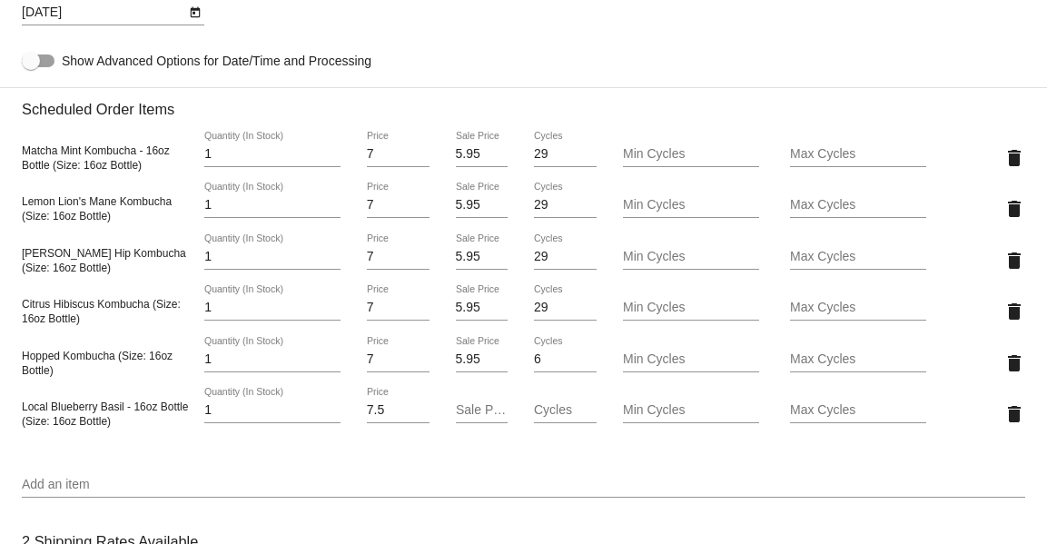
scroll to position [1915, 0]
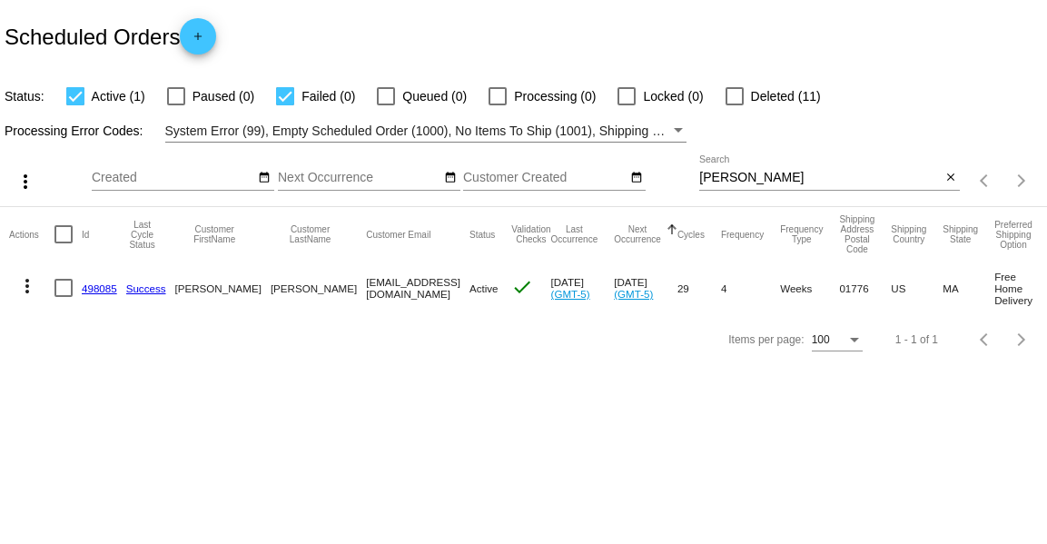
click at [788, 178] on input "mcgrath" at bounding box center [820, 178] width 242 height 15
type input "nach"
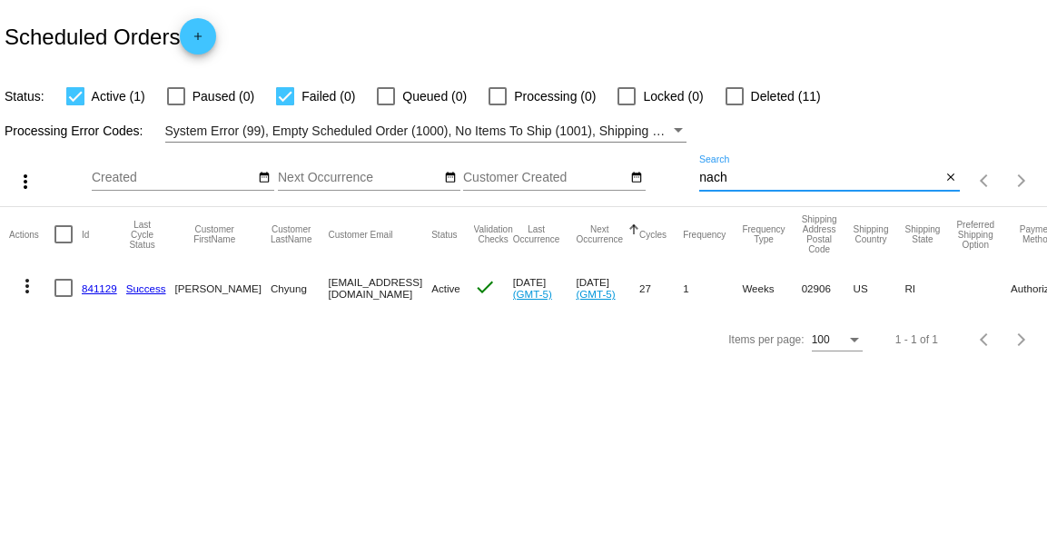
click at [109, 287] on link "841129" at bounding box center [99, 288] width 35 height 12
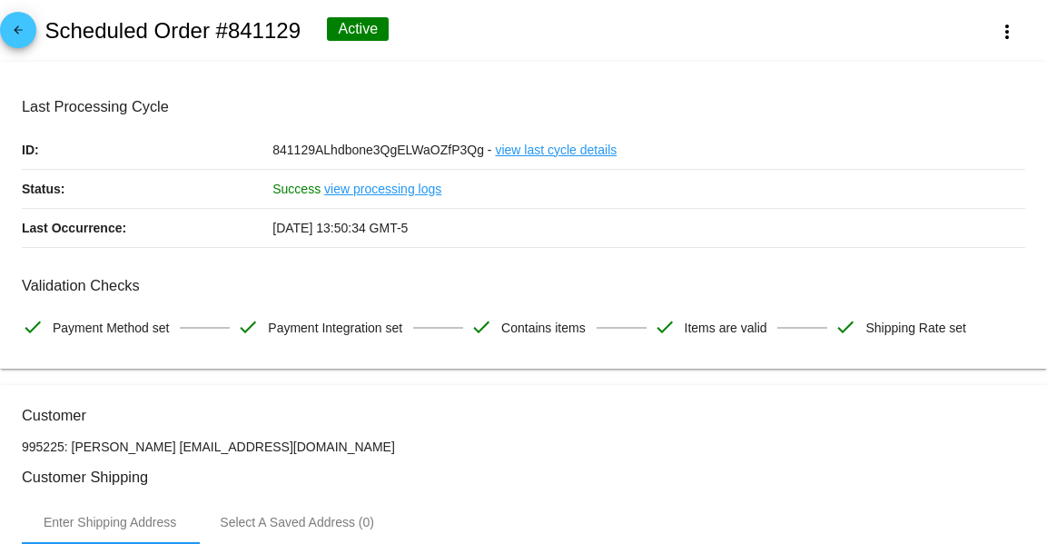
click at [23, 37] on mat-icon "arrow_back" at bounding box center [18, 35] width 22 height 22
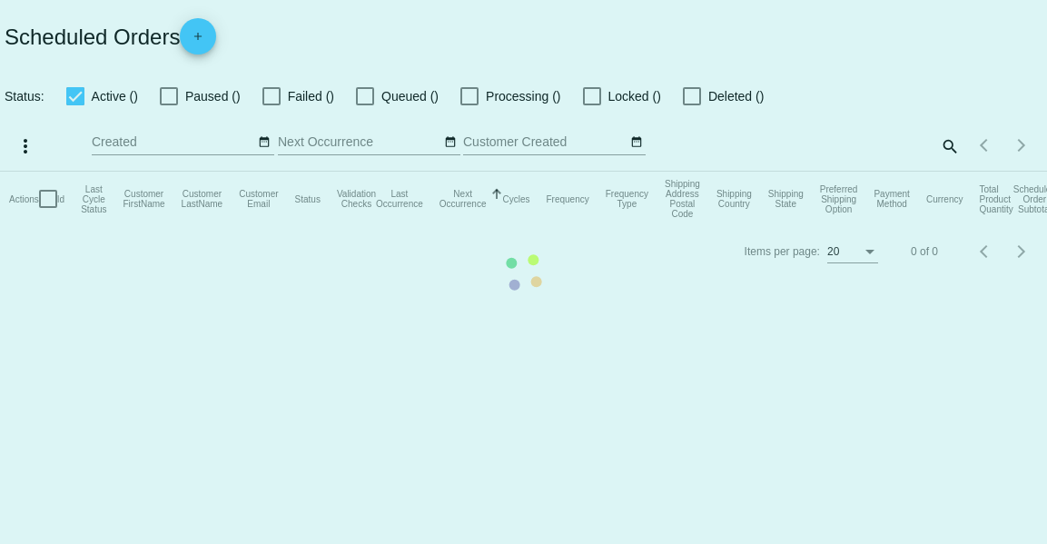
checkbox input "true"
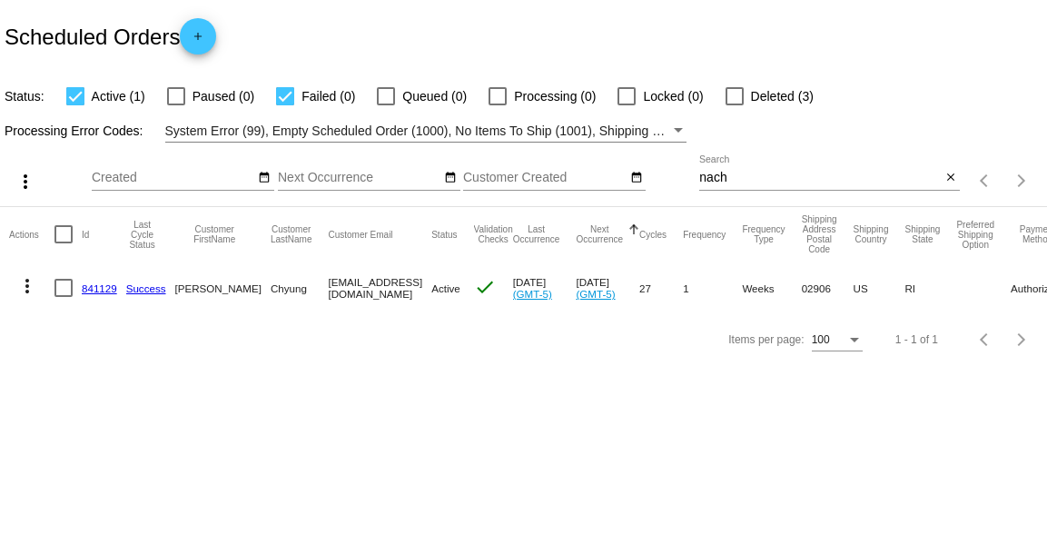
click at [757, 179] on input "nach" at bounding box center [820, 178] width 242 height 15
type input "houston"
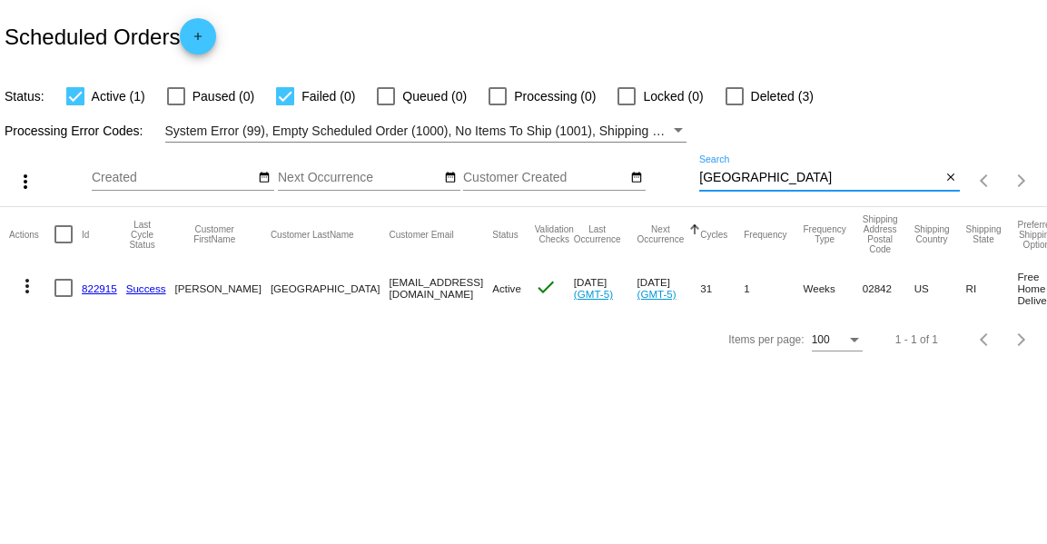
click at [101, 290] on link "822915" at bounding box center [99, 288] width 35 height 12
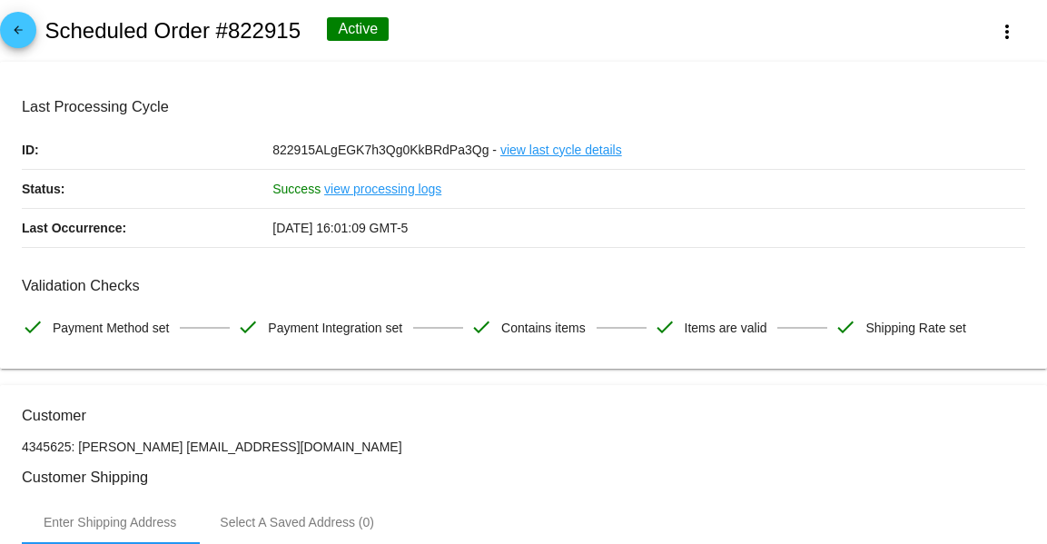
click at [9, 30] on mat-icon "arrow_back" at bounding box center [18, 35] width 22 height 22
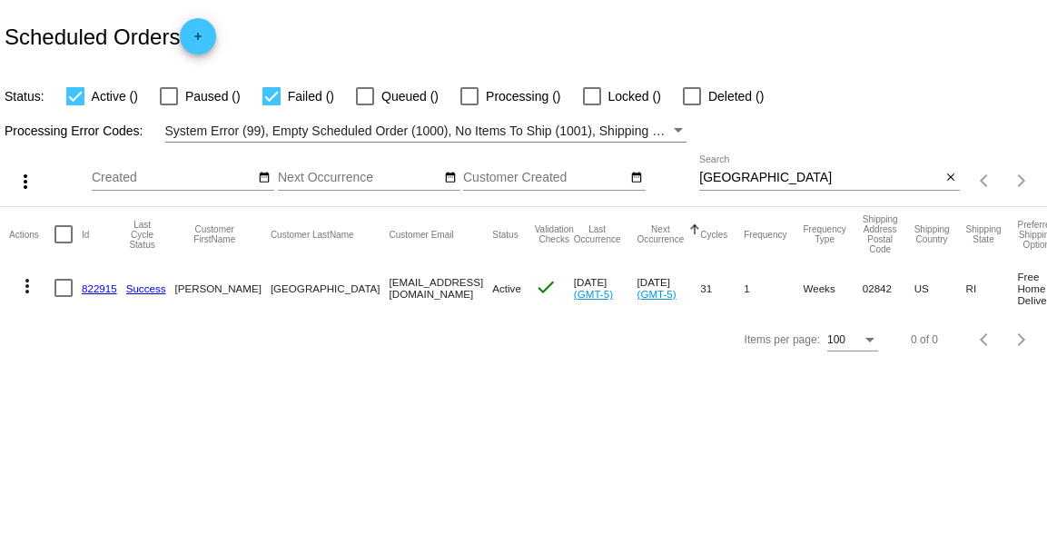
click at [91, 287] on link "822915" at bounding box center [99, 288] width 35 height 12
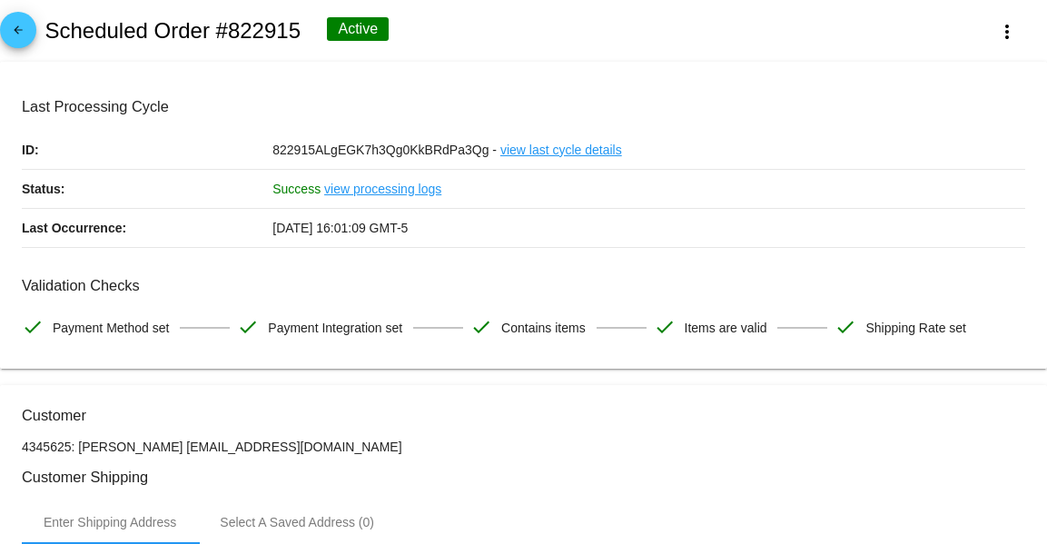
click at [7, 34] on mat-icon "arrow_back" at bounding box center [18, 35] width 22 height 22
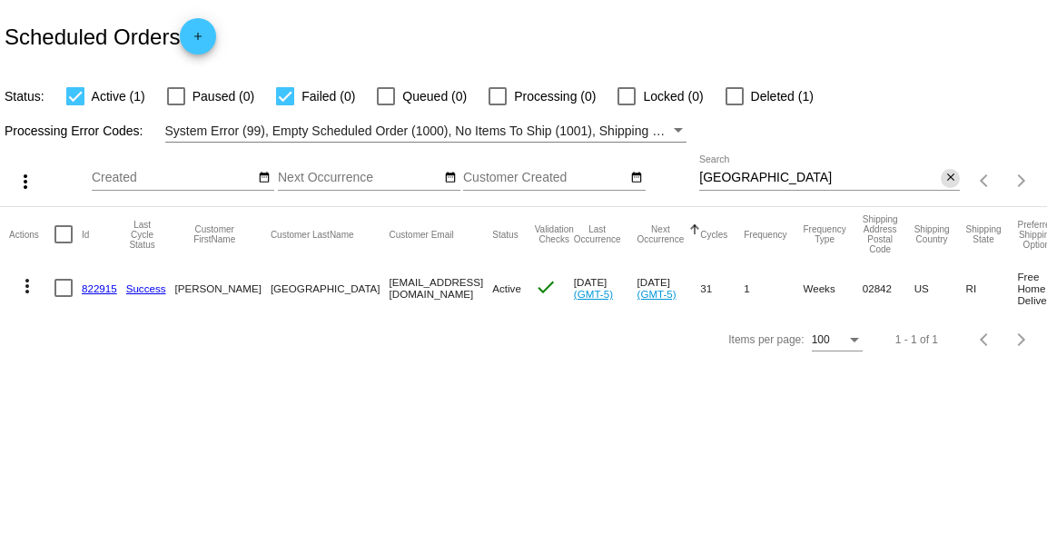
click at [950, 172] on mat-icon "close" at bounding box center [951, 178] width 13 height 15
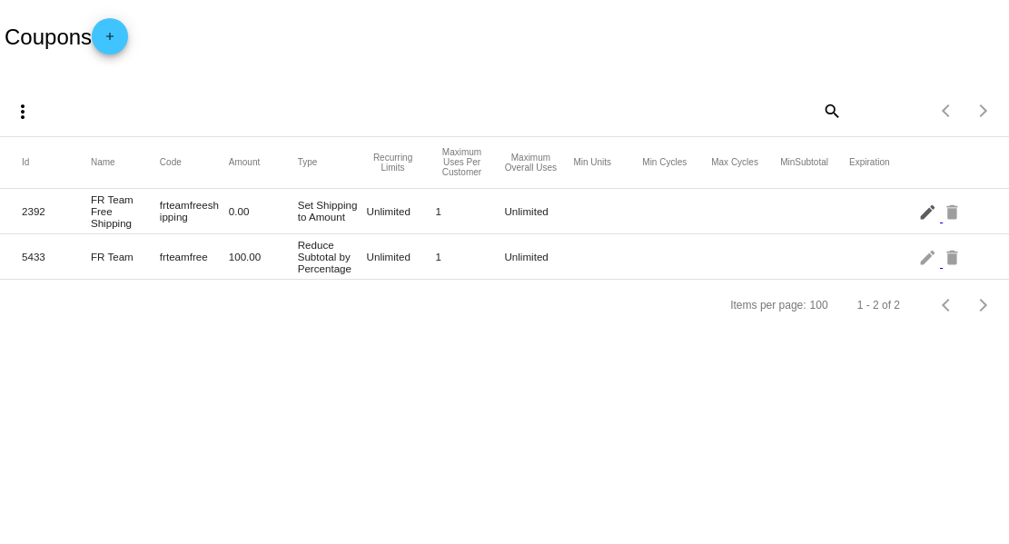
click at [932, 214] on mat-icon "edit" at bounding box center [929, 211] width 22 height 28
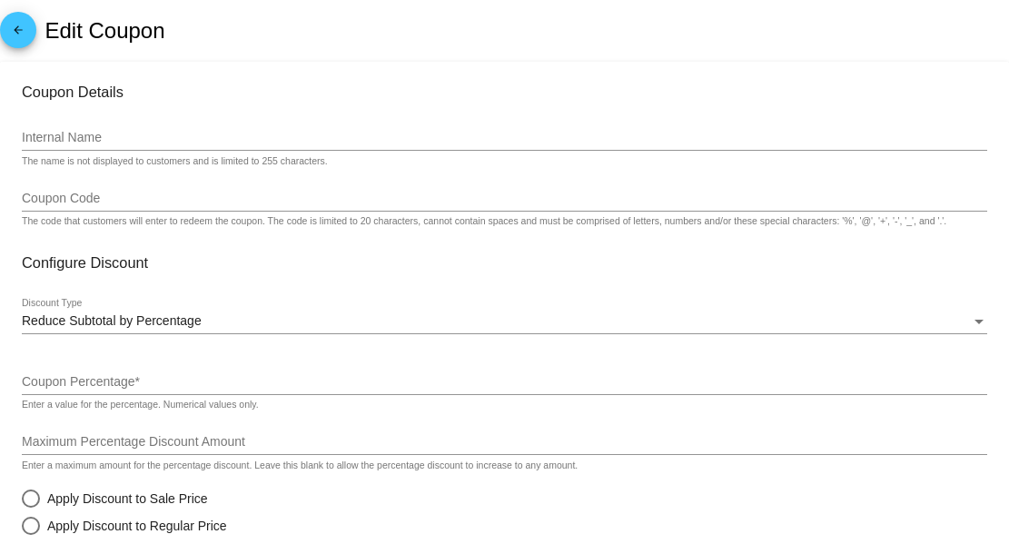
type input "FR Team Free Shipping"
type input "frteamfreeshipping"
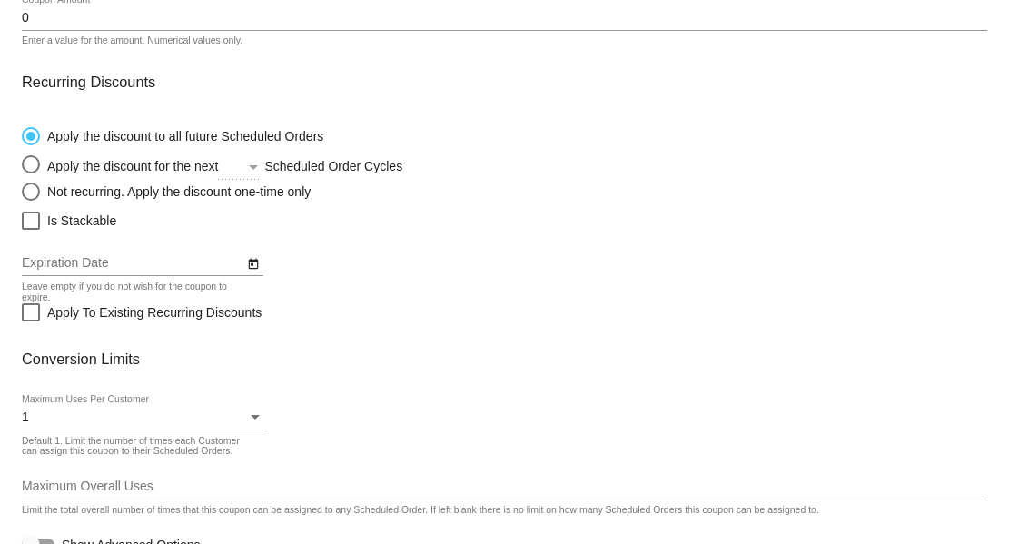
scroll to position [445, 0]
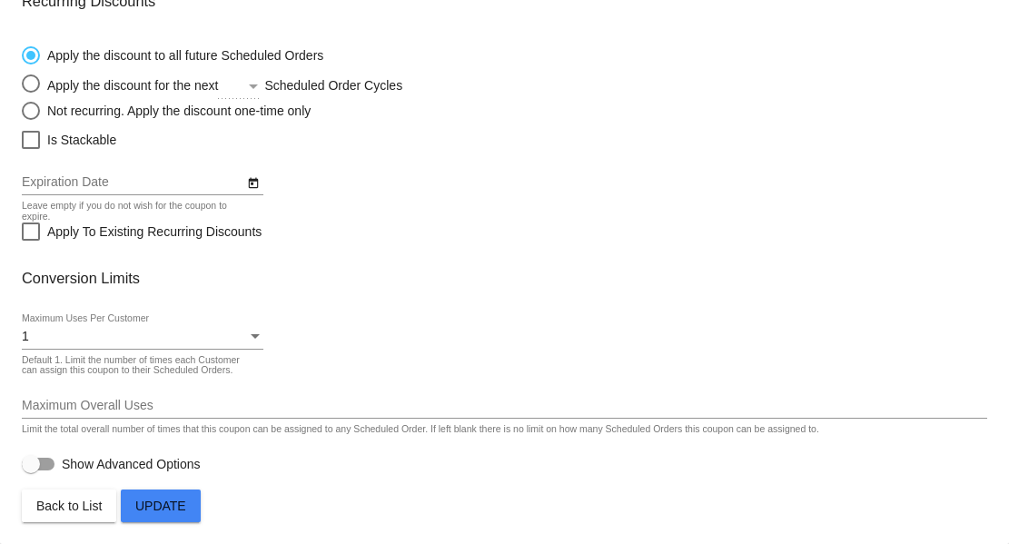
click at [219, 331] on div "1" at bounding box center [134, 337] width 225 height 15
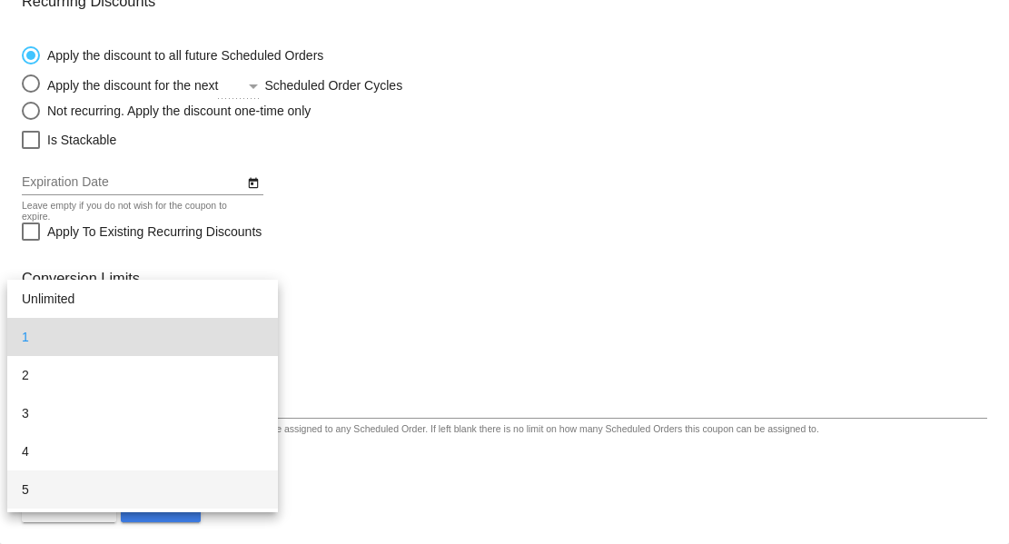
click at [174, 484] on span "5" at bounding box center [143, 489] width 242 height 38
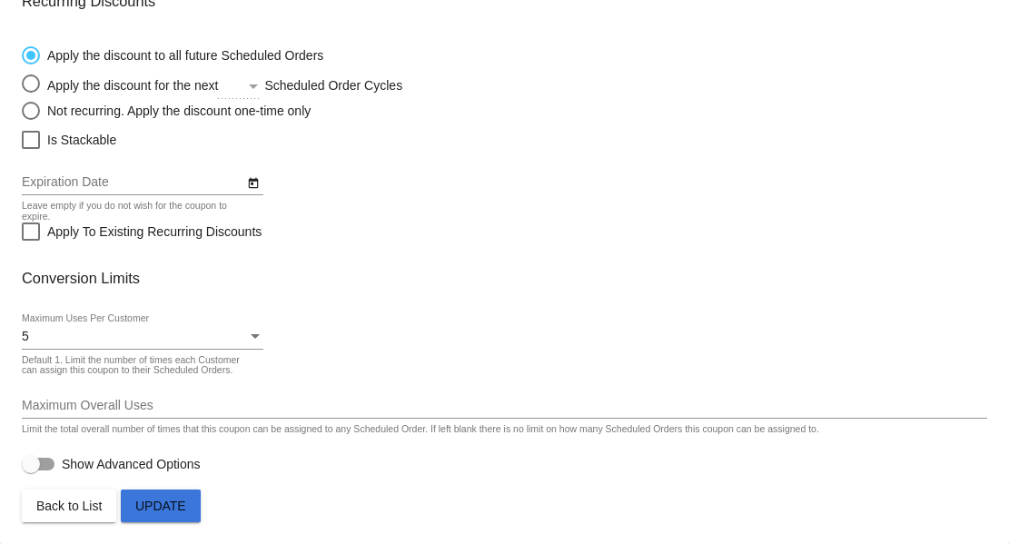
click at [174, 502] on span "Update" at bounding box center [160, 506] width 51 height 15
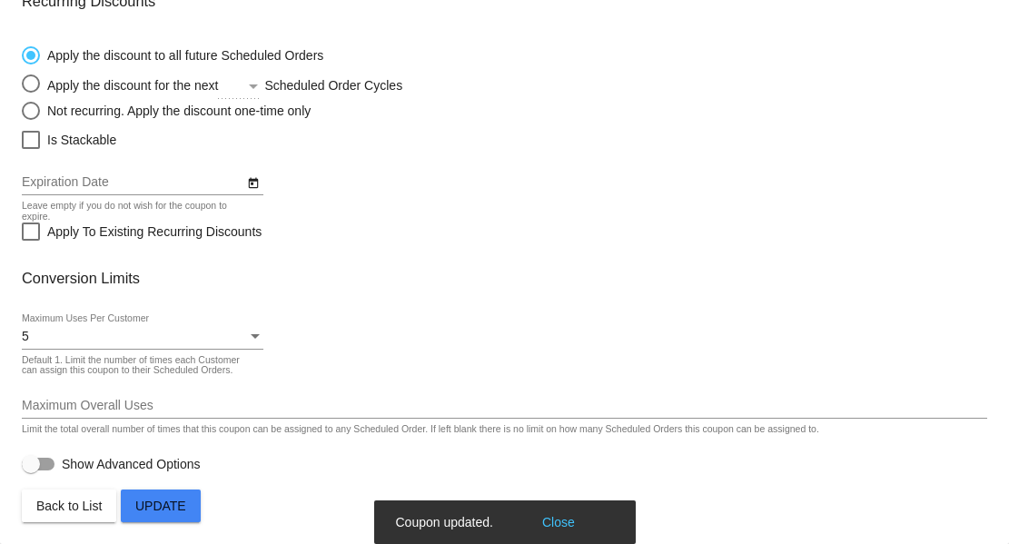
click at [66, 497] on button "Back to List" at bounding box center [69, 506] width 94 height 33
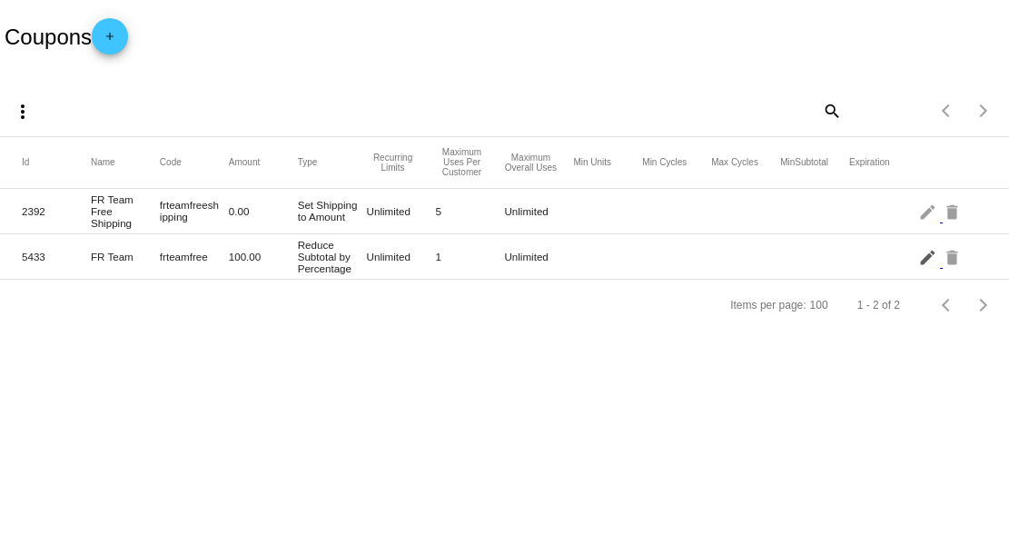
click at [929, 257] on mat-icon "edit" at bounding box center [929, 257] width 22 height 28
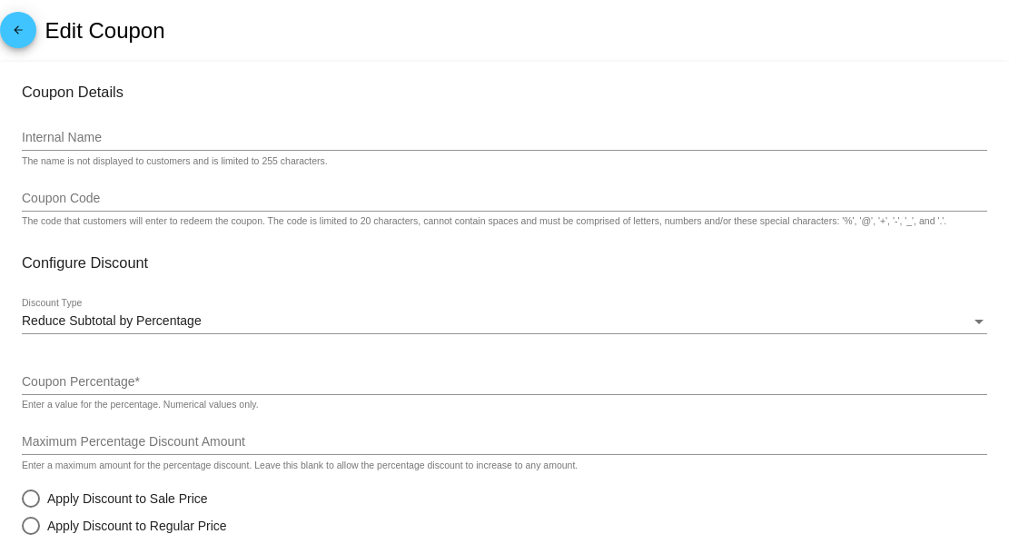
type input "FR Team"
type input "frteamfree"
type input "100"
radio input "true"
checkbox input "true"
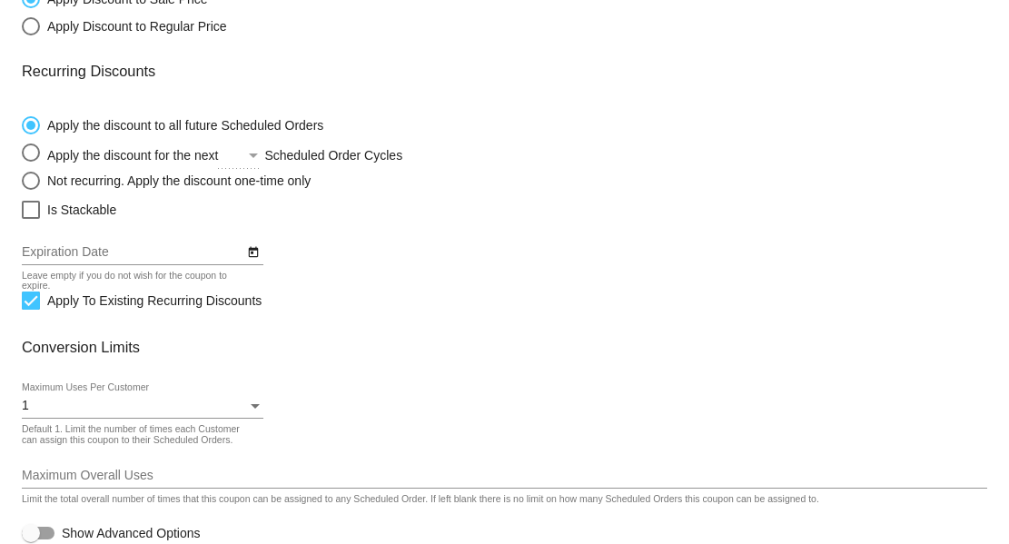
scroll to position [523, 0]
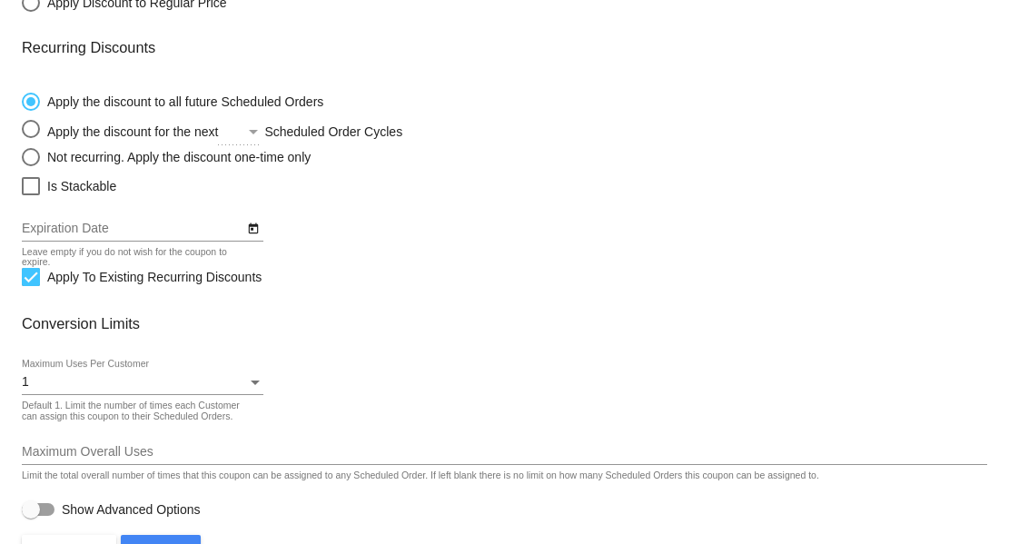
click at [234, 381] on div "1" at bounding box center [134, 382] width 225 height 15
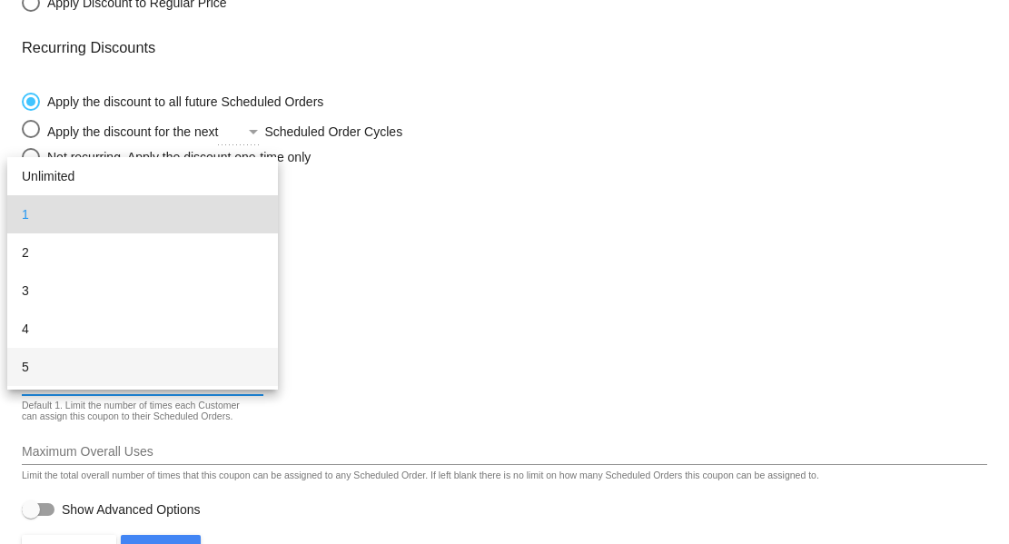
click at [132, 367] on span "5" at bounding box center [143, 367] width 242 height 38
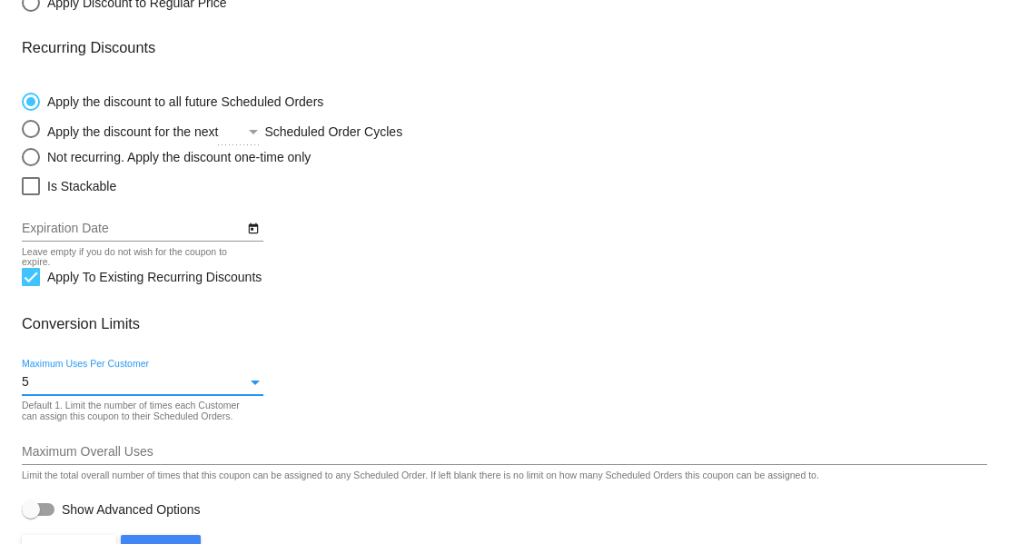
scroll to position [569, 0]
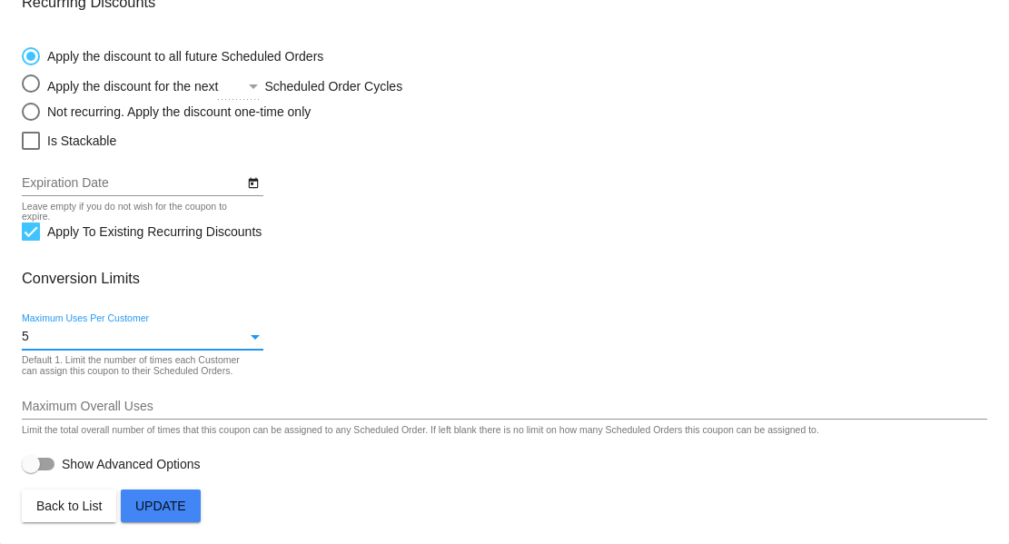
click at [133, 507] on button "Update" at bounding box center [161, 506] width 80 height 33
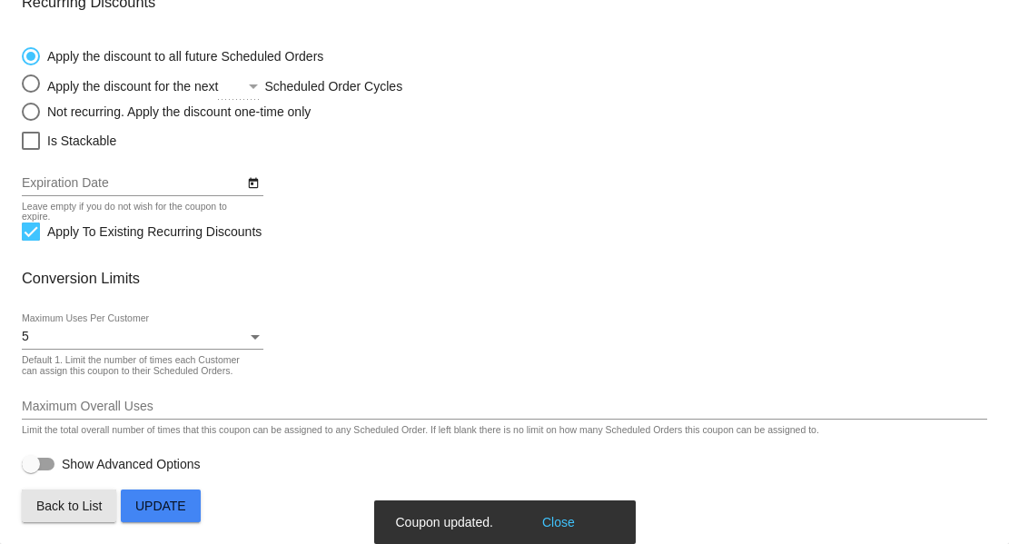
click at [67, 504] on span "Back to List" at bounding box center [68, 506] width 65 height 15
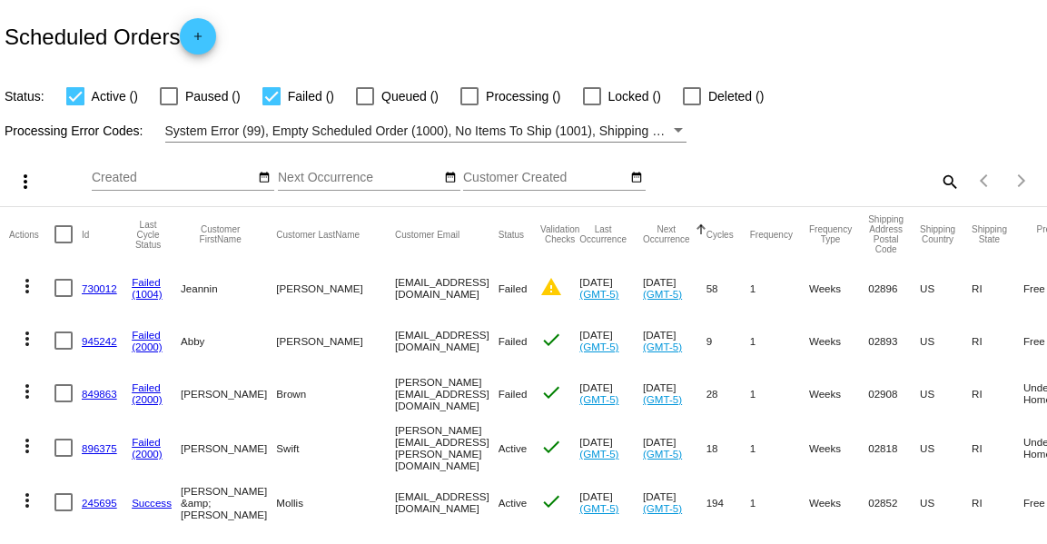
click at [946, 173] on mat-icon "search" at bounding box center [949, 181] width 22 height 28
click at [906, 178] on input "Search" at bounding box center [829, 178] width 261 height 15
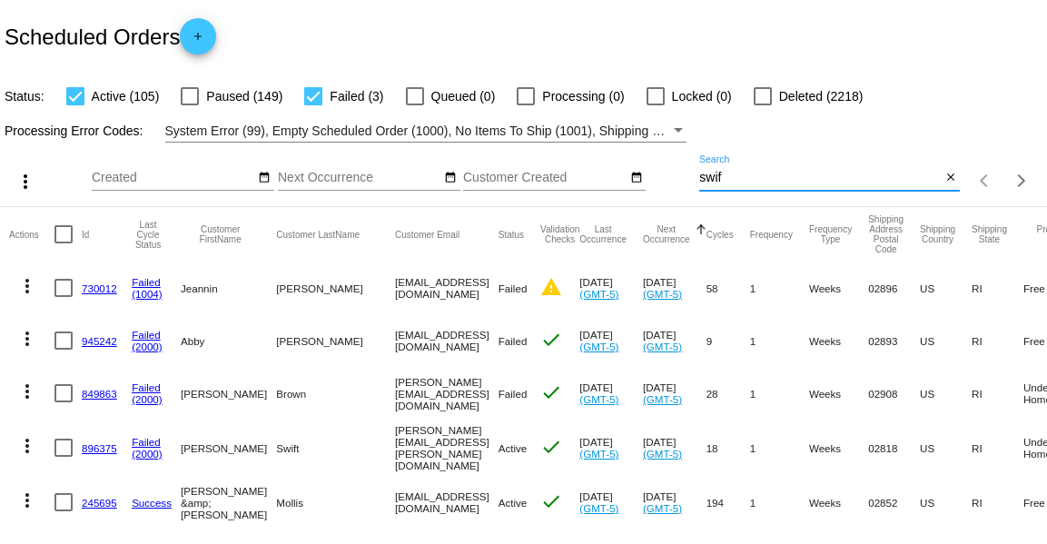
type input "swift"
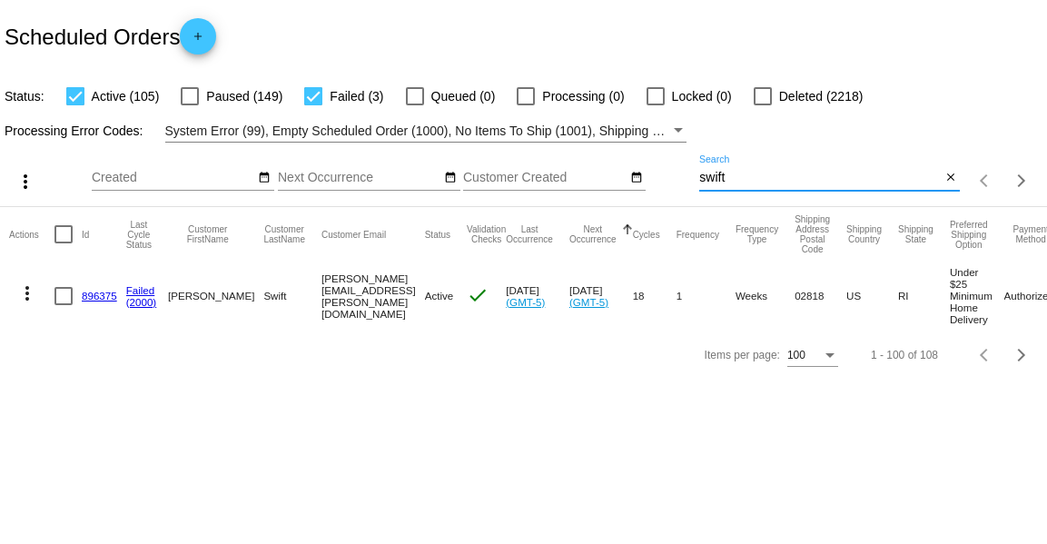
click at [108, 297] on link "896375" at bounding box center [99, 296] width 35 height 12
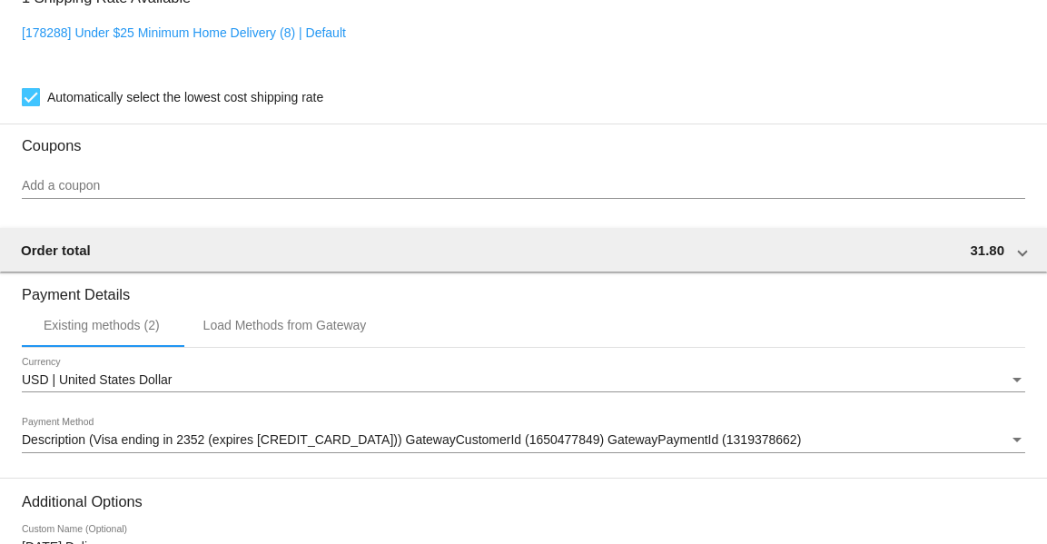
scroll to position [1610, 0]
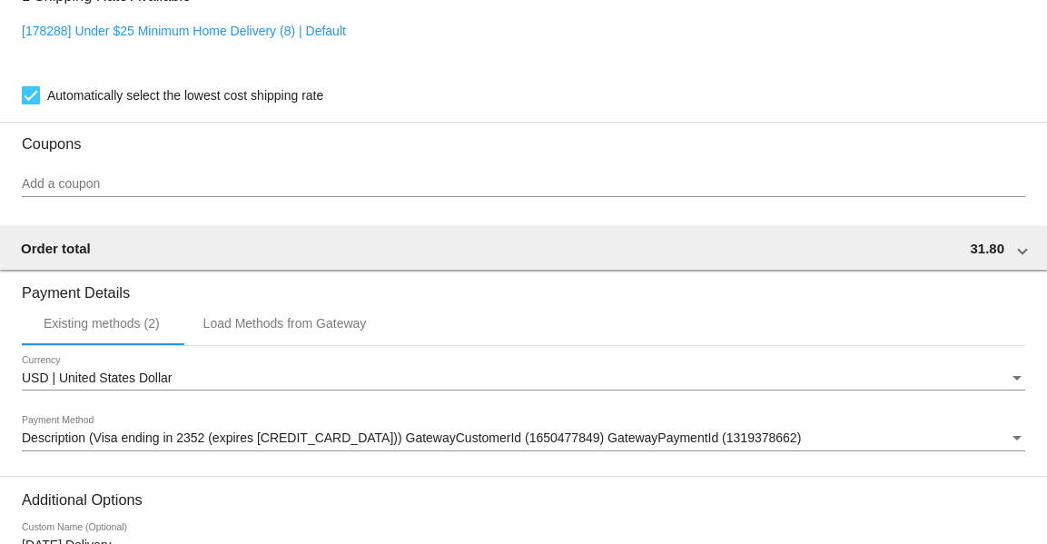
click at [424, 174] on div "Add a coupon" at bounding box center [524, 179] width 1004 height 35
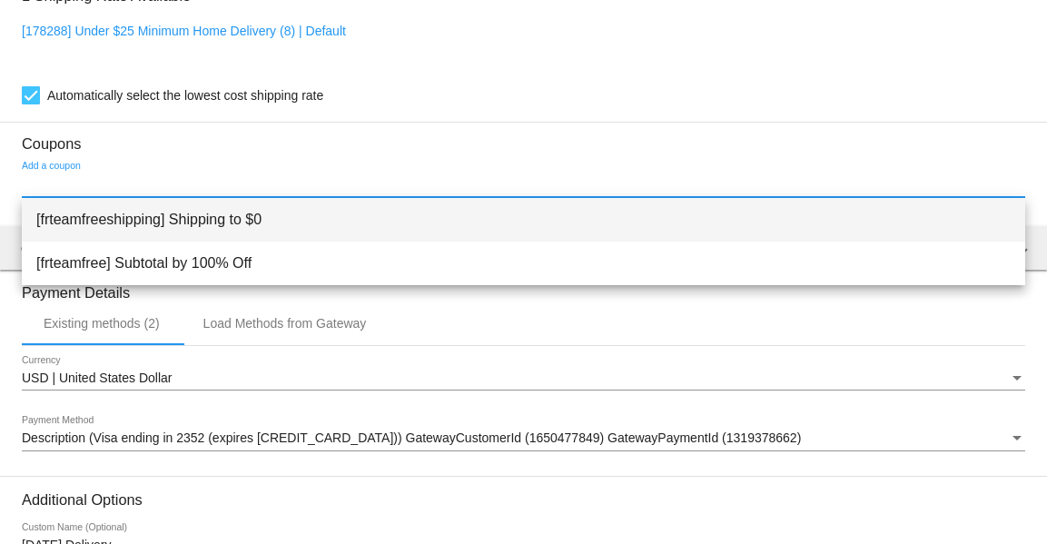
click at [372, 220] on span "[frteamfreeshipping] Shipping to $0" at bounding box center [523, 220] width 975 height 44
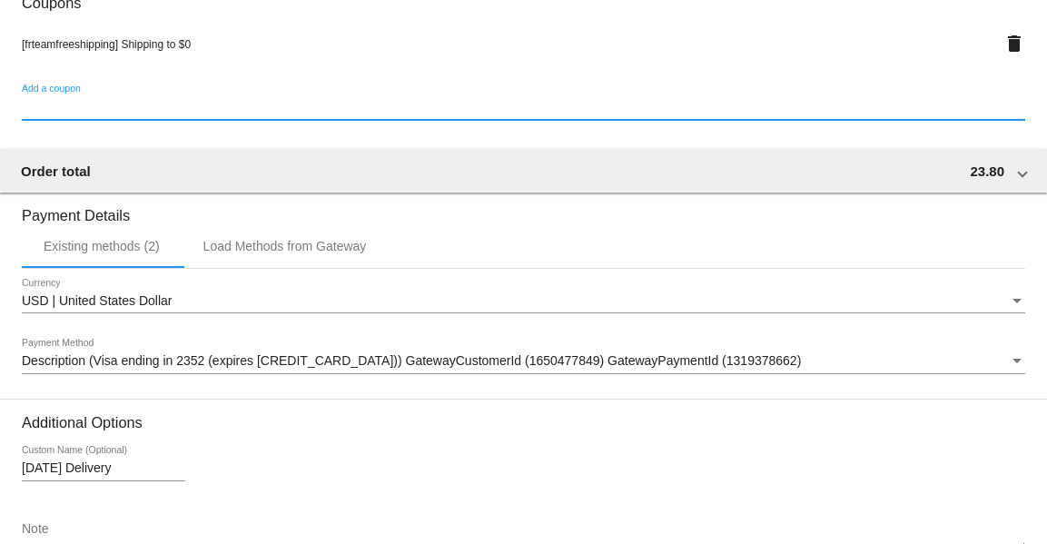
scroll to position [1864, 0]
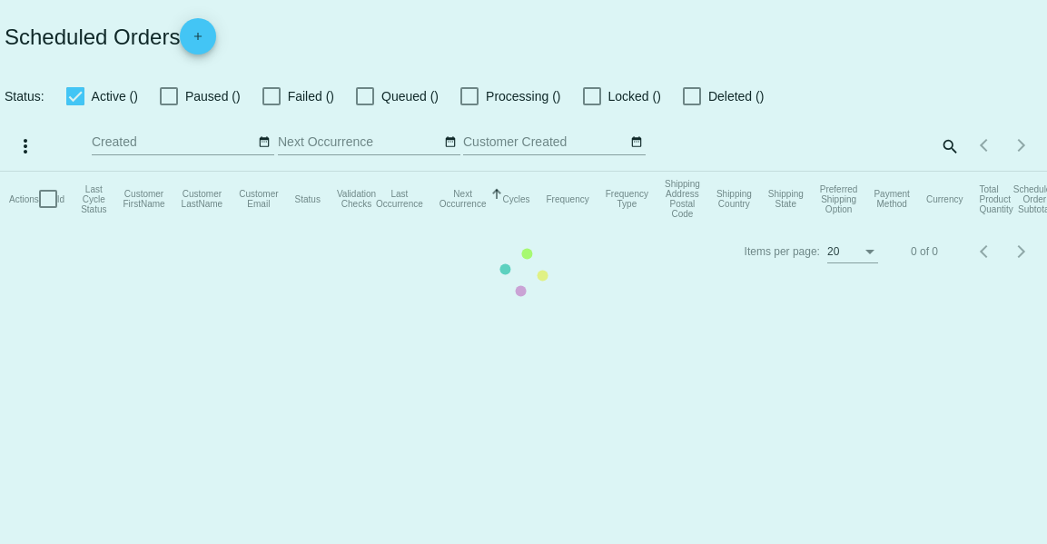
checkbox input "true"
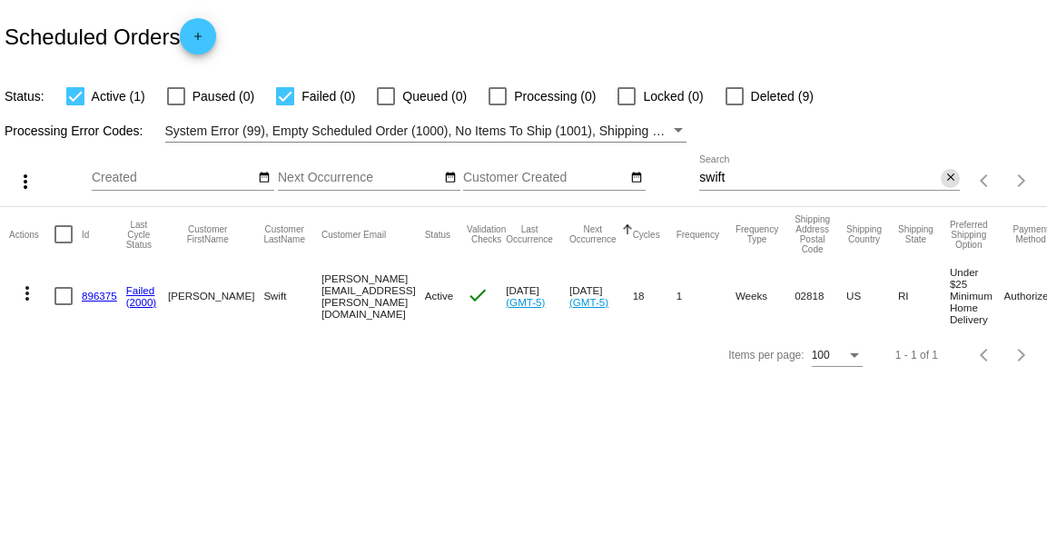
click at [953, 179] on mat-icon "close" at bounding box center [951, 178] width 13 height 15
